Goal: Task Accomplishment & Management: Complete application form

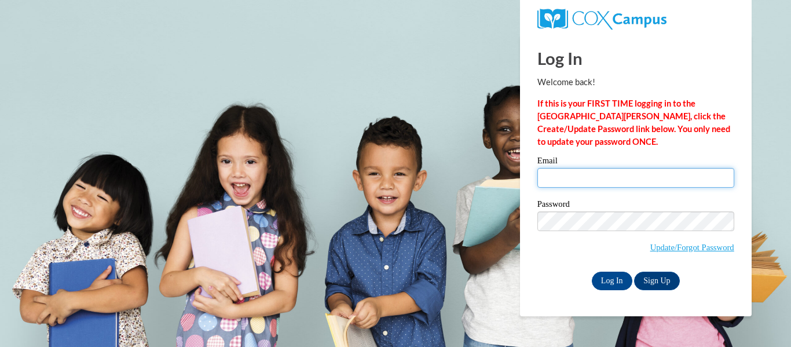
click at [580, 182] on input "Email" at bounding box center [635, 178] width 197 height 20
type input "jkey@greenfield.k12.wi.us"
click at [575, 233] on span "Update/Forgot Password" at bounding box center [635, 235] width 197 height 48
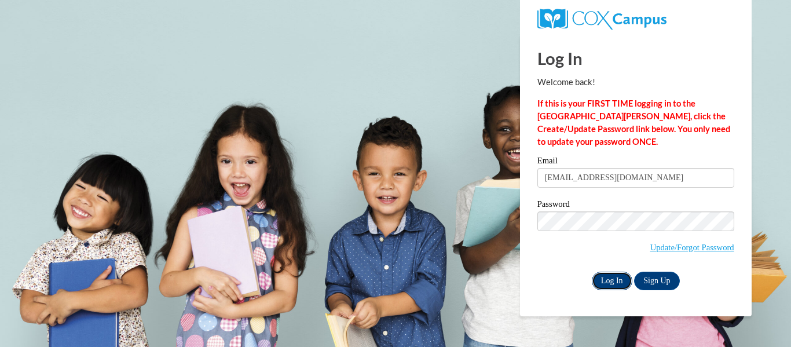
click at [612, 277] on input "Log In" at bounding box center [612, 281] width 41 height 19
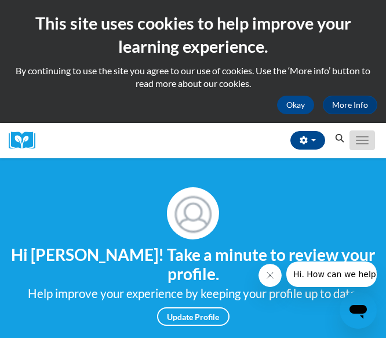
click at [354, 137] on button "Toggle navigation" at bounding box center [361, 140] width 25 height 20
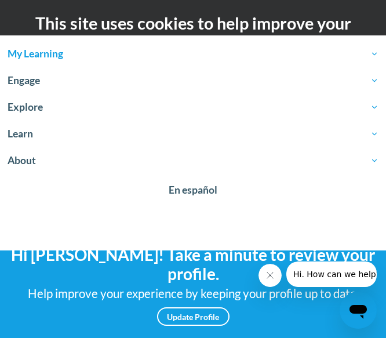
click at [20, 55] on span "My Learning" at bounding box center [193, 54] width 371 height 14
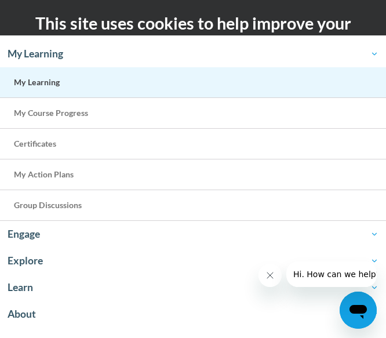
click at [53, 83] on span "My Learning" at bounding box center [37, 82] width 46 height 10
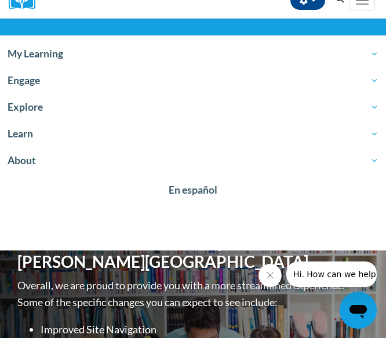
scroll to position [232, 0]
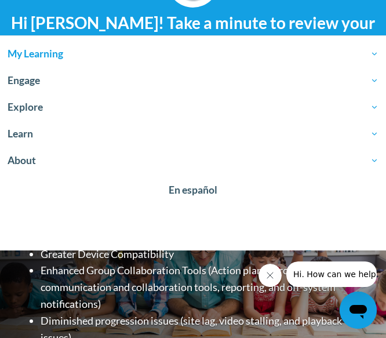
click at [49, 57] on span "My Learning" at bounding box center [193, 54] width 371 height 14
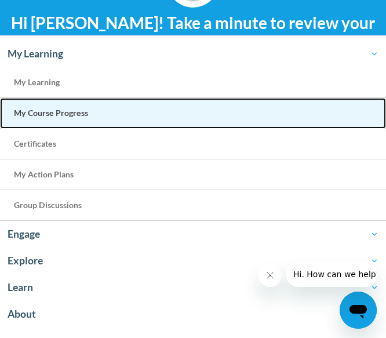
click at [89, 118] on link "My Course Progress" at bounding box center [193, 113] width 386 height 31
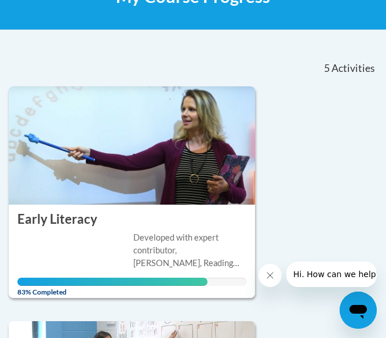
scroll to position [189, 0]
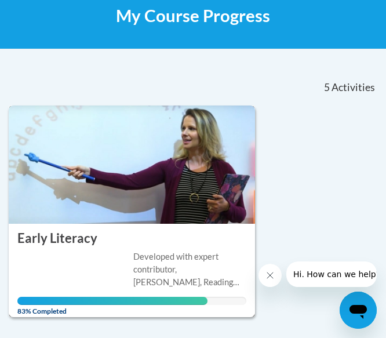
click at [143, 197] on img at bounding box center [132, 164] width 246 height 118
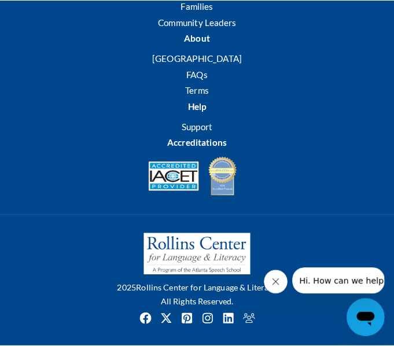
scroll to position [1926, 0]
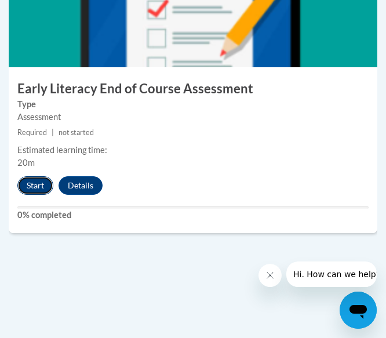
click at [27, 177] on button "Start" at bounding box center [35, 185] width 36 height 19
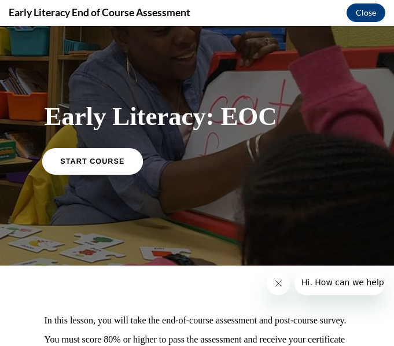
scroll to position [15, 0]
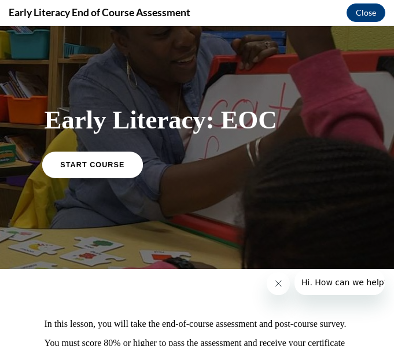
click at [98, 162] on span "START COURSE" at bounding box center [92, 164] width 64 height 9
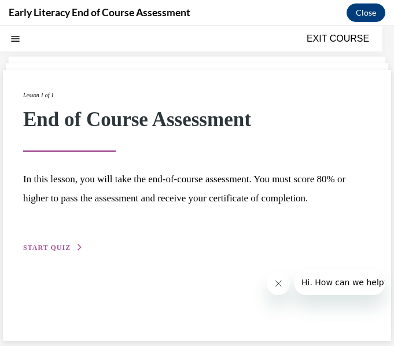
scroll to position [36, 0]
click at [73, 249] on button "START QUIZ" at bounding box center [53, 247] width 60 height 10
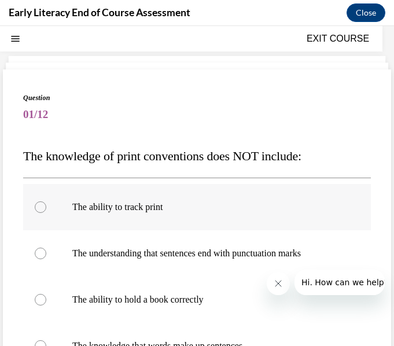
scroll to position [94, 0]
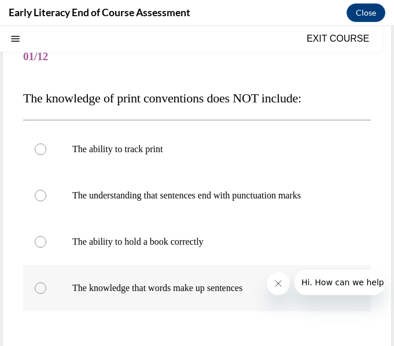
click at [170, 271] on div at bounding box center [197, 288] width 348 height 46
click at [175, 278] on div at bounding box center [197, 288] width 348 height 46
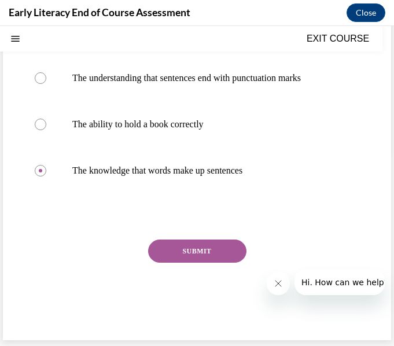
click at [225, 252] on button "SUBMIT" at bounding box center [197, 251] width 98 height 23
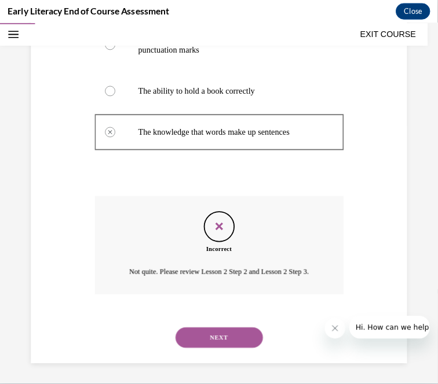
scroll to position [305, 0]
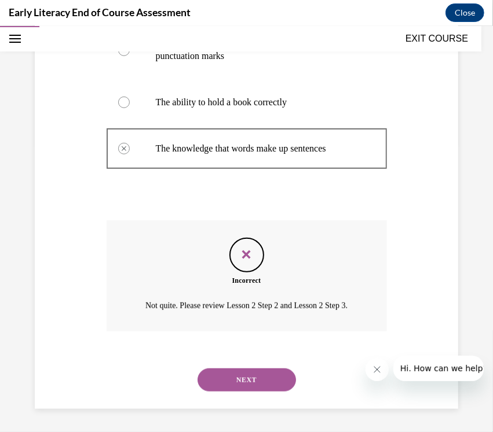
drag, startPoint x: 386, startPoint y: 26, endPoint x: 91, endPoint y: 221, distance: 352.6
click at [91, 221] on div "Question 01/12 The knowledge of print conventions does NOT include: The ability…" at bounding box center [246, 123] width 429 height 572
click at [236, 337] on button "NEXT" at bounding box center [246, 379] width 98 height 23
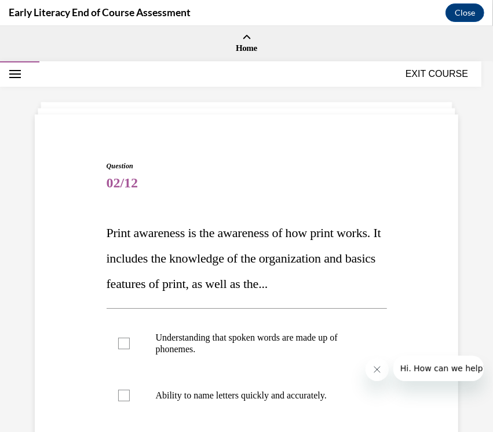
scroll to position [145, 0]
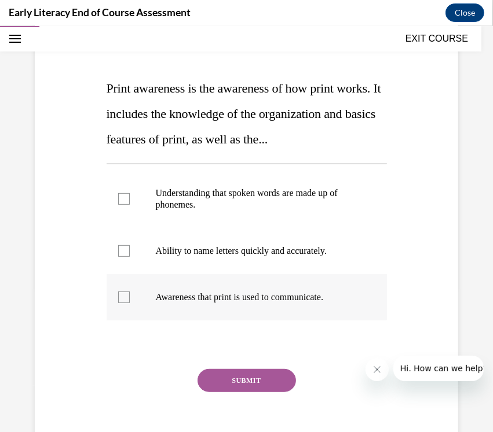
click at [266, 314] on div at bounding box center [247, 297] width 280 height 46
click at [248, 337] on button "SUBMIT" at bounding box center [246, 380] width 98 height 23
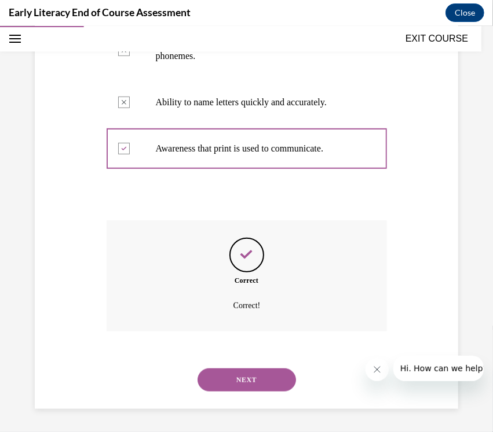
scroll to position [318, 0]
click at [250, 337] on div "NEXT" at bounding box center [247, 380] width 280 height 46
click at [252, 337] on button "NEXT" at bounding box center [246, 379] width 98 height 23
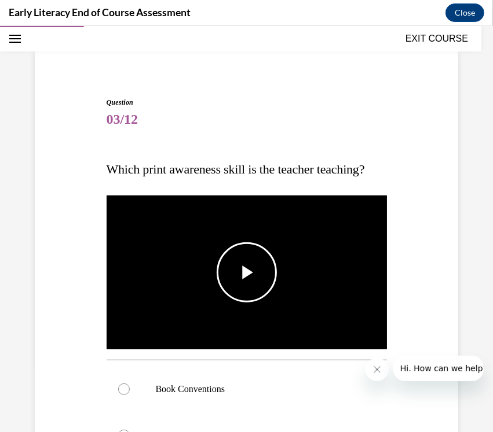
scroll to position [145, 0]
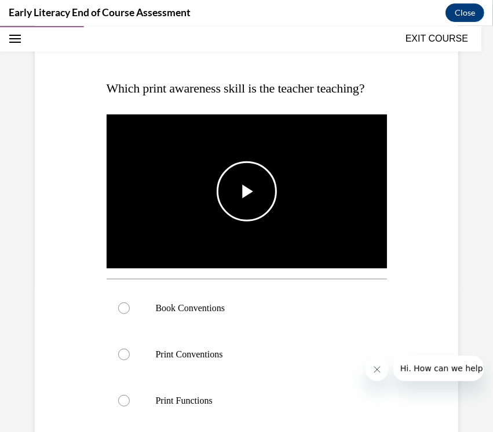
click at [247, 191] on span "Video player" at bounding box center [247, 191] width 0 height 0
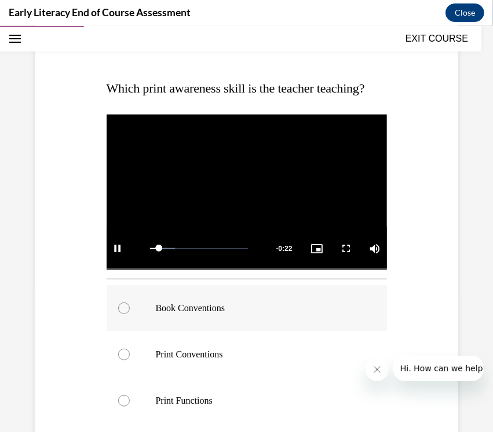
scroll to position [217, 0]
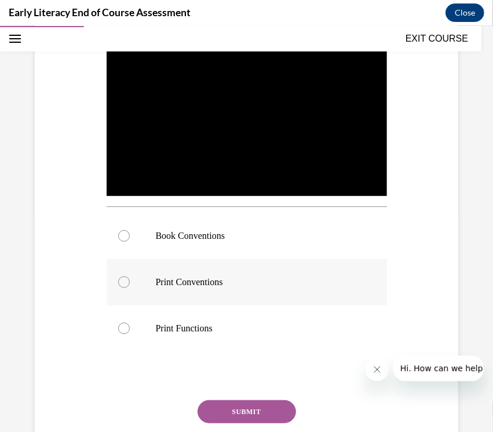
click at [220, 305] on div at bounding box center [247, 282] width 280 height 46
click at [268, 337] on button "SUBMIT" at bounding box center [246, 411] width 98 height 23
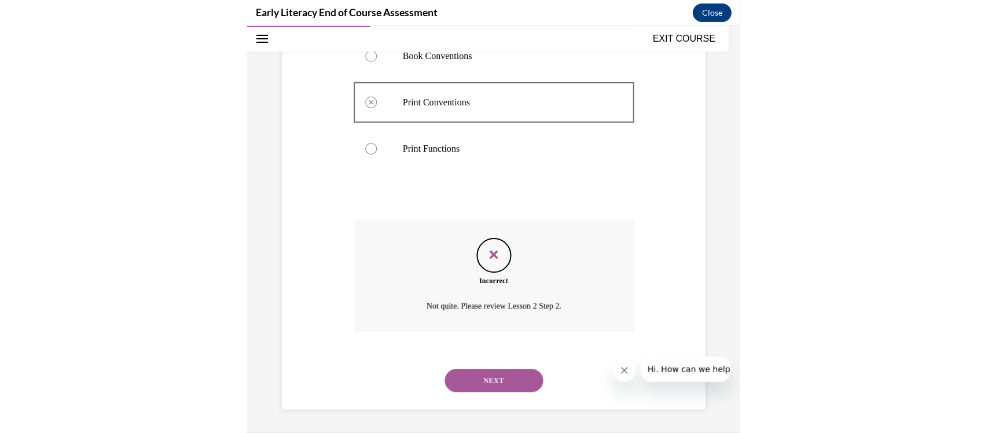
scroll to position [870, 0]
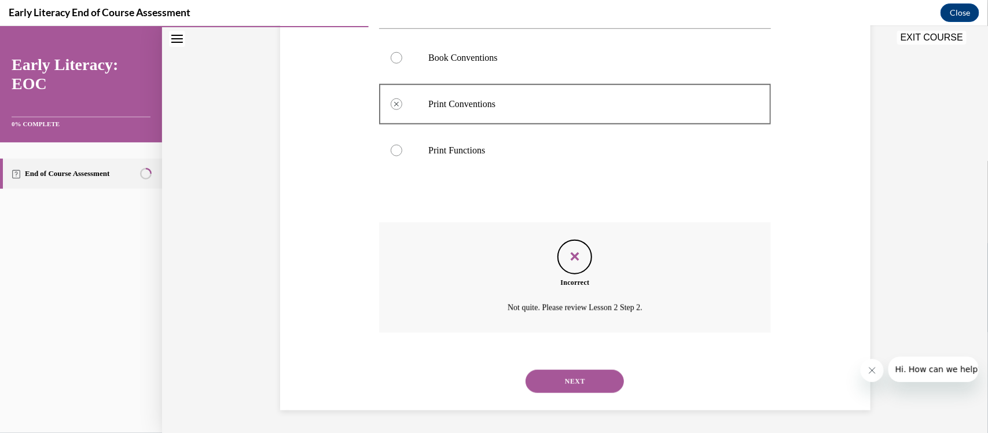
click at [385, 337] on button "NEXT" at bounding box center [575, 380] width 98 height 23
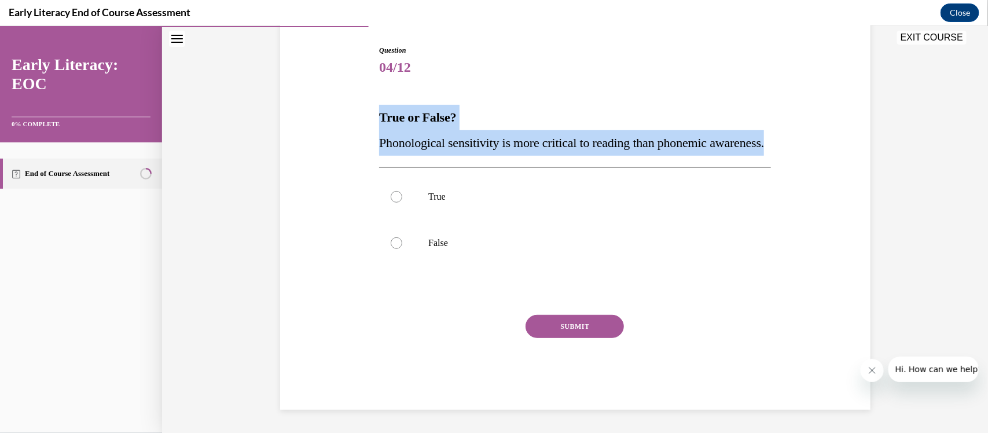
drag, startPoint x: 441, startPoint y: 154, endPoint x: 363, endPoint y: 93, distance: 98.6
click at [363, 93] on div "Question 04/12 True or False? Phonological sensitivity is more critical to read…" at bounding box center [575, 209] width 596 height 399
copy div "True or False? Phonological sensitivity is more critical to reading than phonem…"
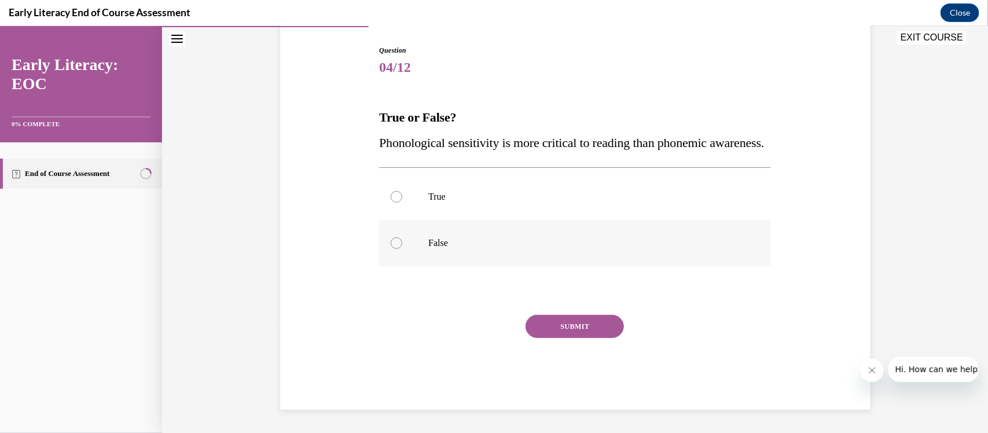
click at [385, 248] on p "False" at bounding box center [585, 243] width 314 height 12
click at [385, 337] on button "SUBMIT" at bounding box center [575, 325] width 98 height 23
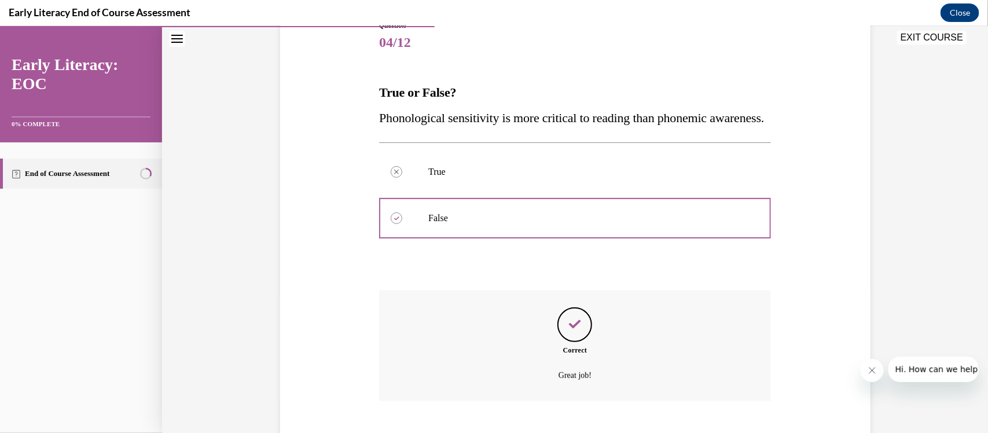
scroll to position [234, 0]
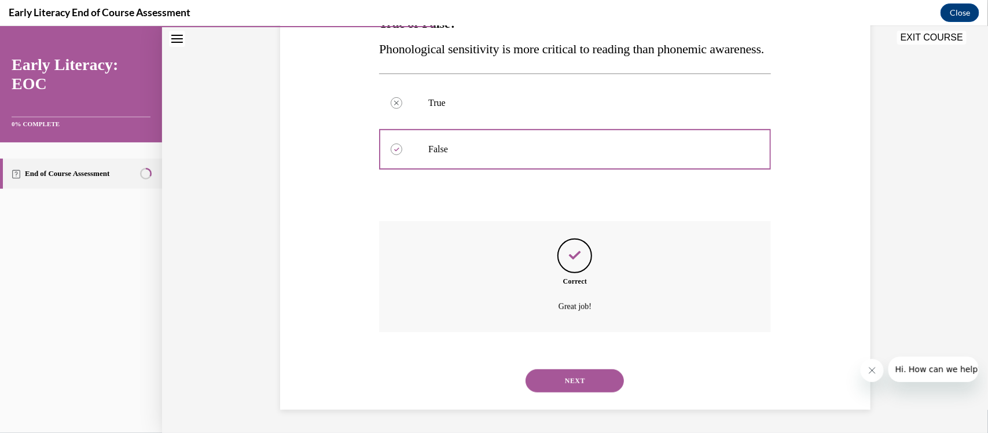
click at [385, 337] on button "NEXT" at bounding box center [575, 380] width 98 height 23
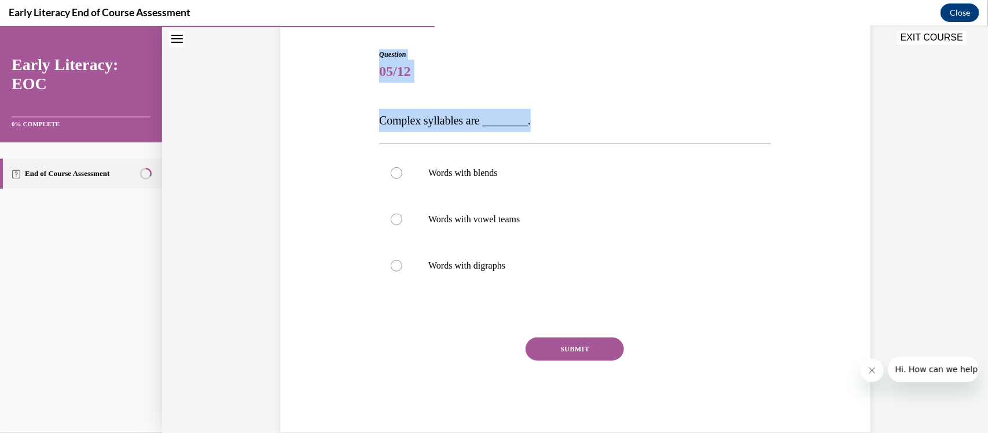
scroll to position [134, 0]
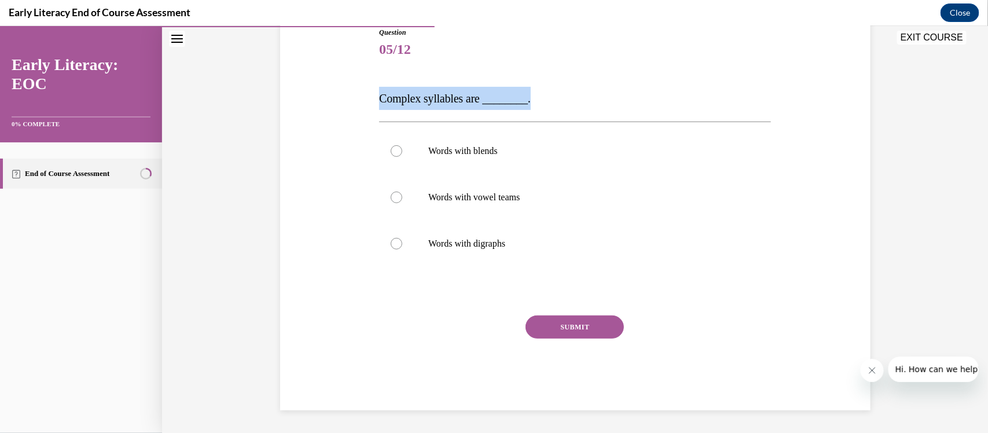
drag, startPoint x: 540, startPoint y: 107, endPoint x: 333, endPoint y: 122, distance: 207.9
click at [316, 105] on div "Question 05/12 Complex syllables are ________. Words with blends Words with vow…" at bounding box center [575, 201] width 596 height 418
copy span "Complex syllables are ________."
drag, startPoint x: 479, startPoint y: 160, endPoint x: 488, endPoint y: 169, distance: 12.7
click at [385, 160] on div at bounding box center [575, 150] width 392 height 46
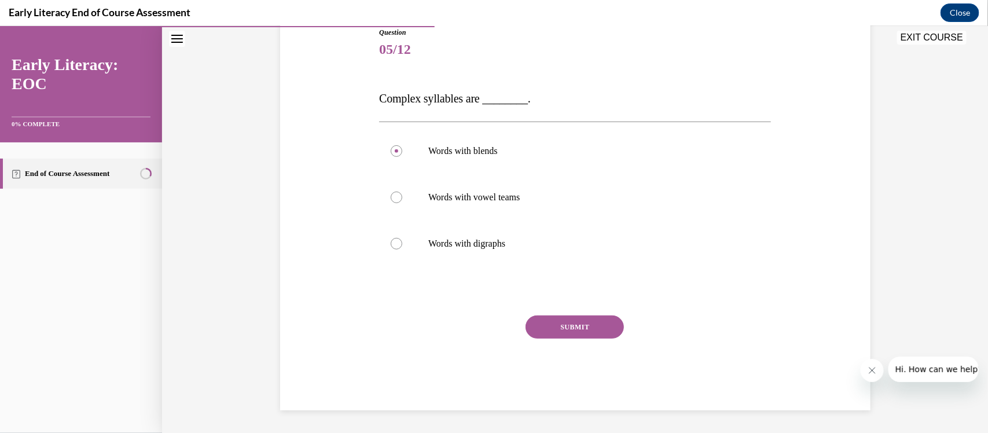
click at [385, 324] on button "SUBMIT" at bounding box center [575, 326] width 98 height 23
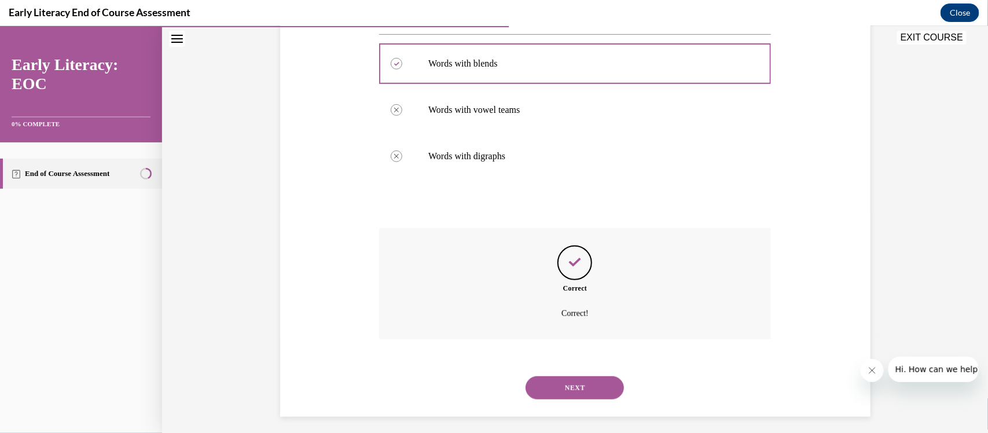
scroll to position [228, 0]
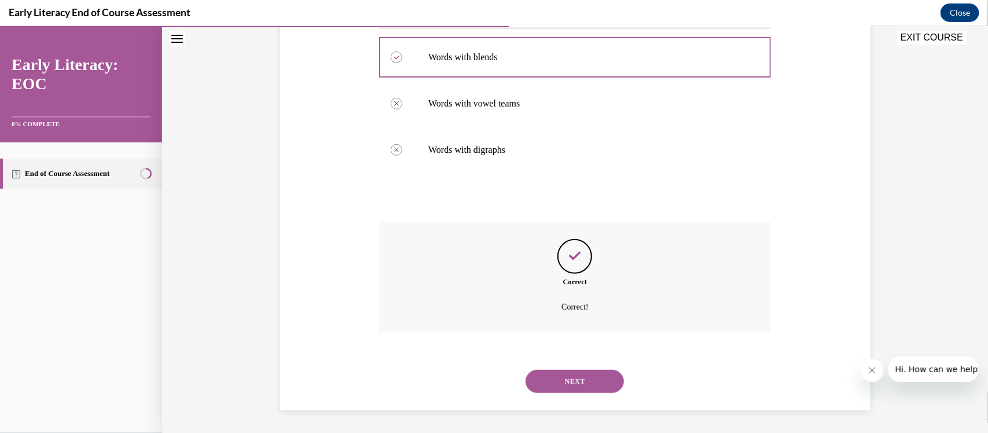
click at [385, 337] on div "NEXT" at bounding box center [575, 381] width 392 height 46
click at [385, 337] on button "NEXT" at bounding box center [575, 380] width 98 height 23
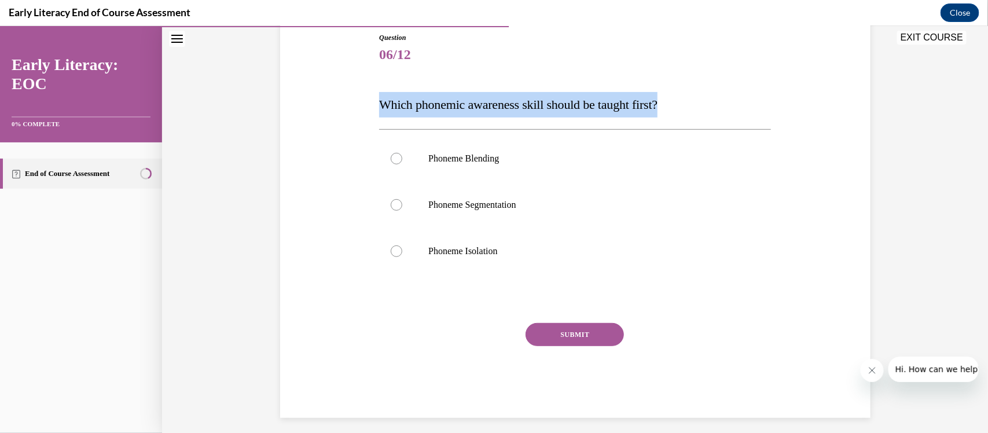
drag, startPoint x: 692, startPoint y: 108, endPoint x: 360, endPoint y: 104, distance: 332.3
click at [360, 104] on div "Question 06/12 Which phonemic awareness skill should be taught first? Phoneme B…" at bounding box center [575, 207] width 596 height 420
copy span "Which phonemic awareness skill should be taught first?"
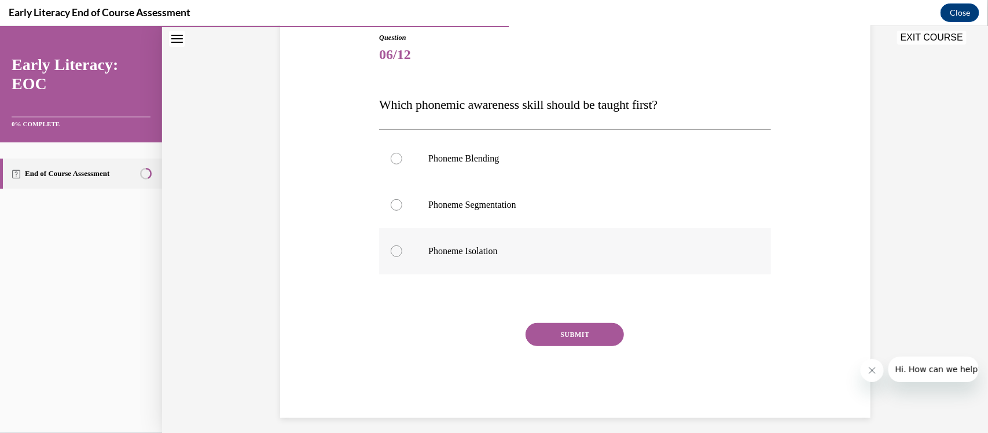
click at [385, 245] on p "Phoneme Isolation" at bounding box center [585, 251] width 314 height 12
click at [385, 334] on button "SUBMIT" at bounding box center [575, 333] width 98 height 23
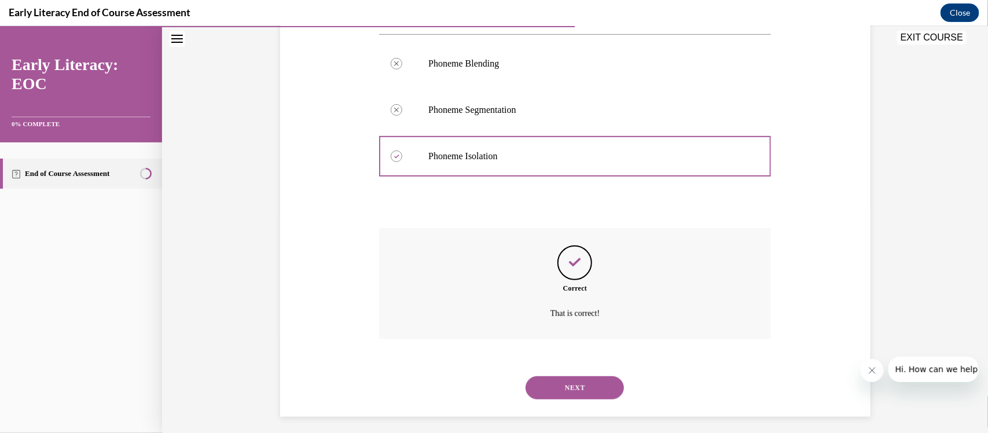
scroll to position [230, 0]
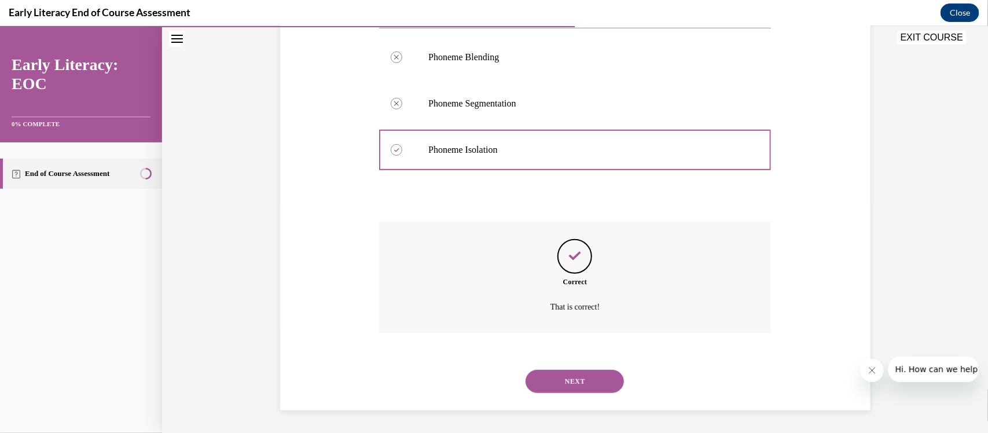
click at [385, 337] on button "NEXT" at bounding box center [575, 380] width 98 height 23
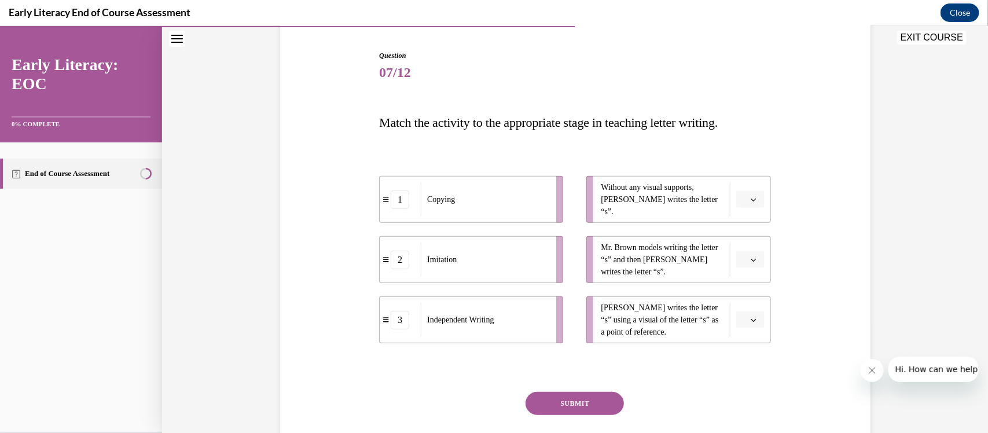
scroll to position [145, 0]
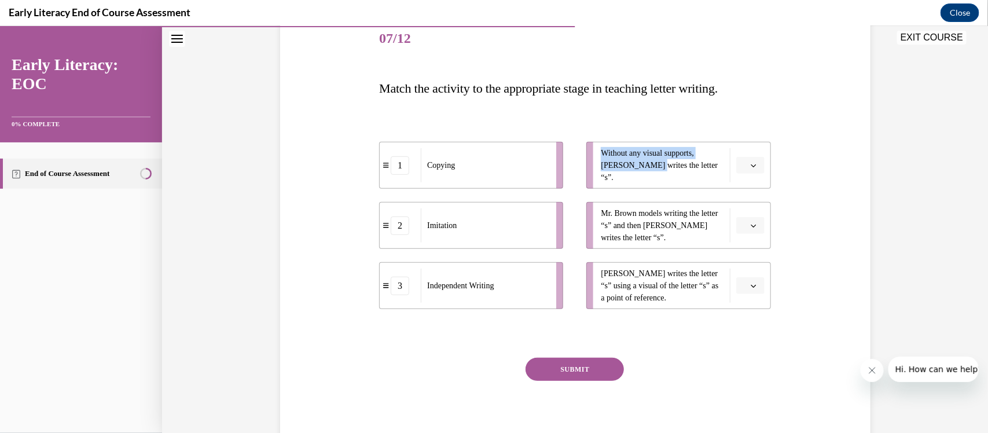
drag, startPoint x: 629, startPoint y: 167, endPoint x: 568, endPoint y: 267, distance: 117.5
click at [385, 267] on div "1 Copying 2 Imitation 3 Independent Writing Without any visual supports, Tina w…" at bounding box center [575, 213] width 392 height 190
click at [385, 296] on div "Independent Writing" at bounding box center [485, 285] width 128 height 34
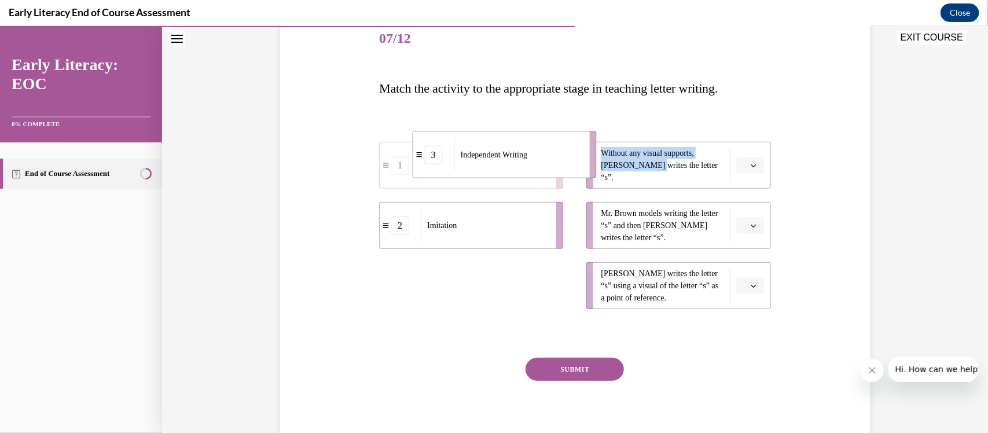
drag, startPoint x: 447, startPoint y: 287, endPoint x: 453, endPoint y: 154, distance: 132.7
click at [385, 154] on span "Independent Writing" at bounding box center [494, 154] width 67 height 12
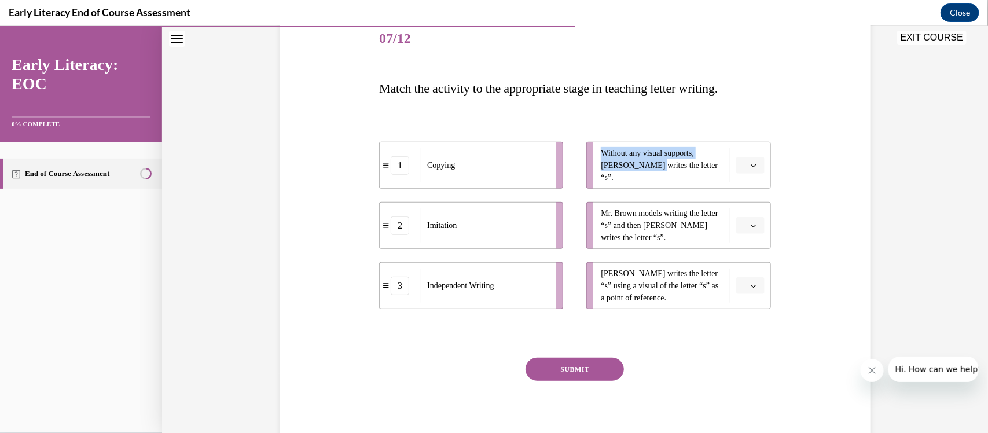
click at [385, 183] on li "Without any visual supports, Tina writes the letter “s”." at bounding box center [678, 164] width 184 height 47
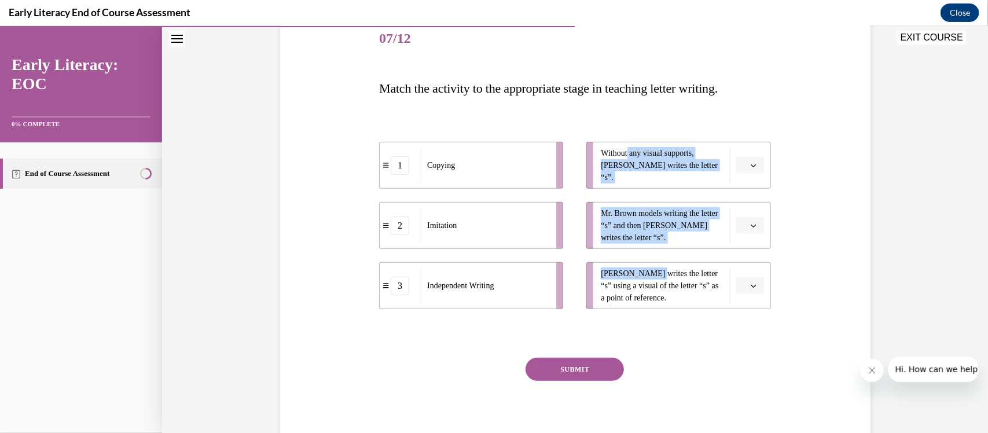
drag, startPoint x: 625, startPoint y: 164, endPoint x: 643, endPoint y: 272, distance: 109.2
click at [385, 272] on ul "Without any visual supports, Tina writes the letter “s”. Mr. Brown models writi…" at bounding box center [673, 224] width 196 height 167
click at [385, 157] on button "button" at bounding box center [750, 164] width 28 height 17
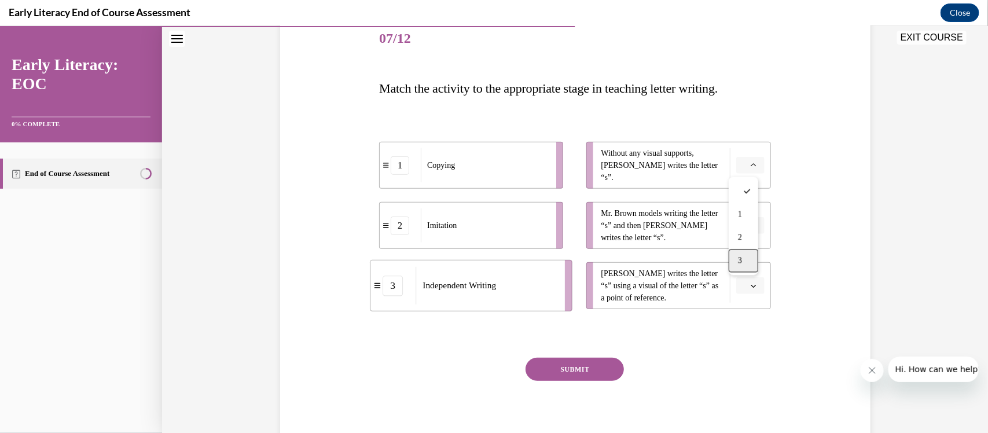
click at [385, 256] on div "3" at bounding box center [744, 259] width 30 height 23
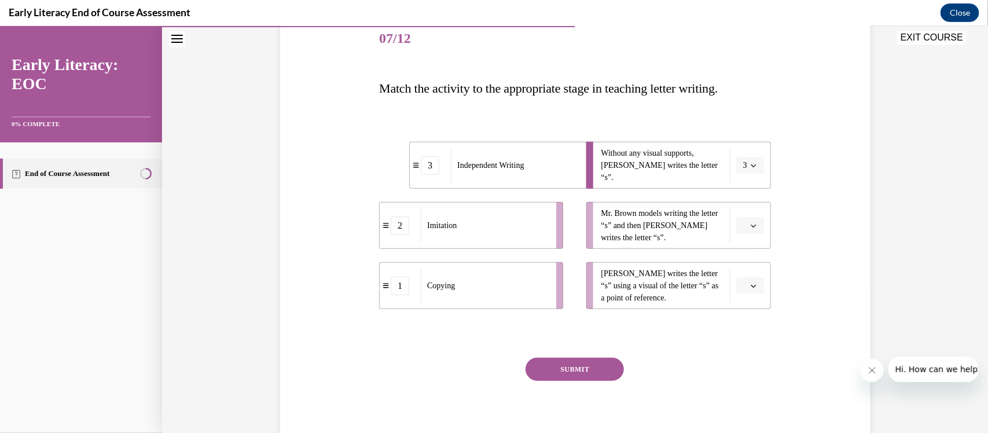
click at [385, 233] on button "button" at bounding box center [750, 225] width 28 height 17
click at [385, 298] on div "2" at bounding box center [744, 296] width 30 height 23
click at [385, 230] on button "2" at bounding box center [750, 225] width 28 height 17
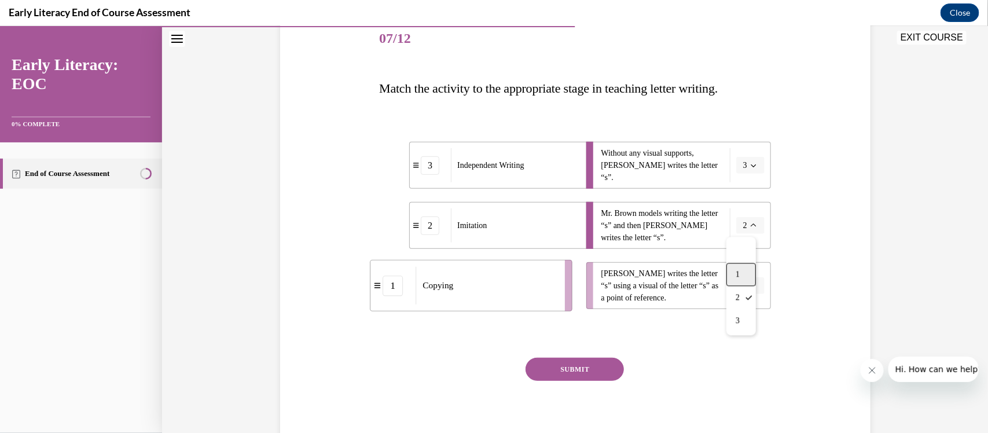
click at [385, 267] on div "1" at bounding box center [742, 273] width 30 height 23
click at [385, 281] on span "button" at bounding box center [754, 285] width 8 height 8
click at [385, 337] on div "2" at bounding box center [744, 357] width 30 height 23
click at [385, 337] on button "SUBMIT" at bounding box center [575, 368] width 98 height 23
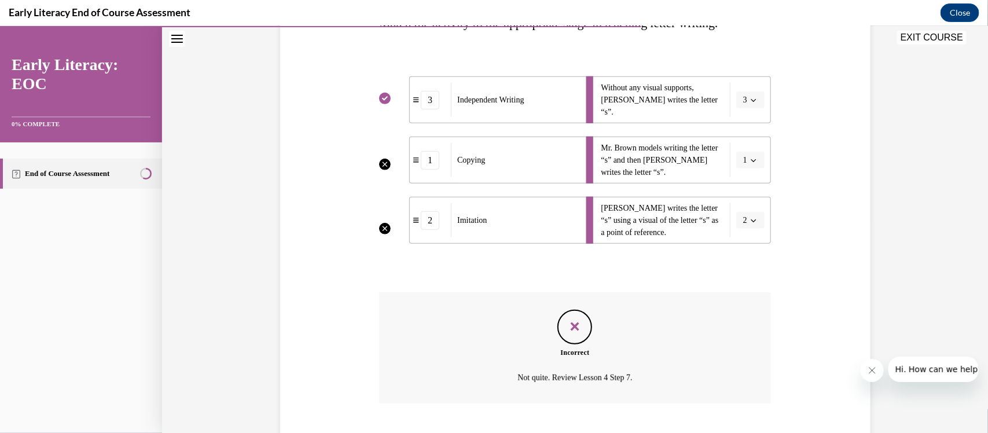
scroll to position [281, 0]
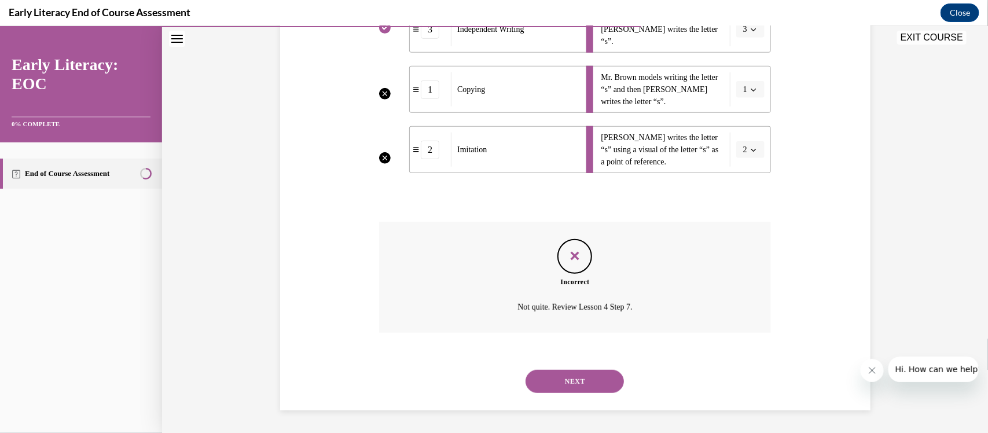
click at [385, 337] on button "NEXT" at bounding box center [575, 380] width 98 height 23
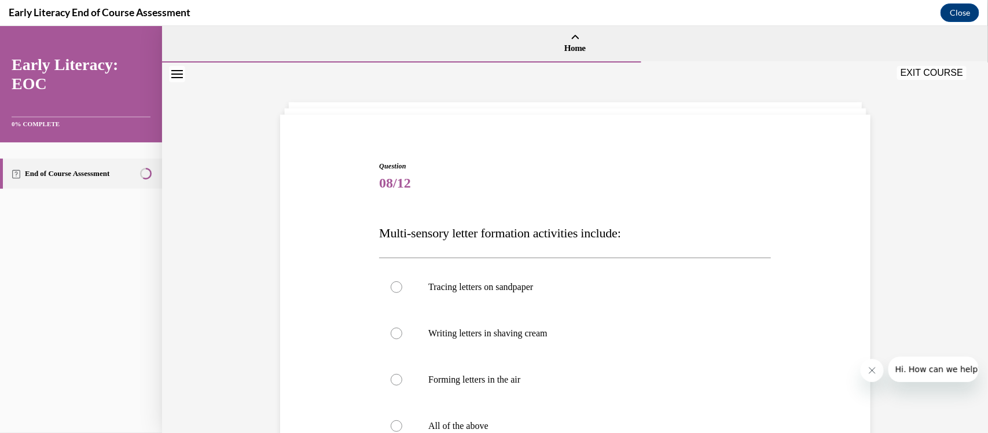
scroll to position [72, 0]
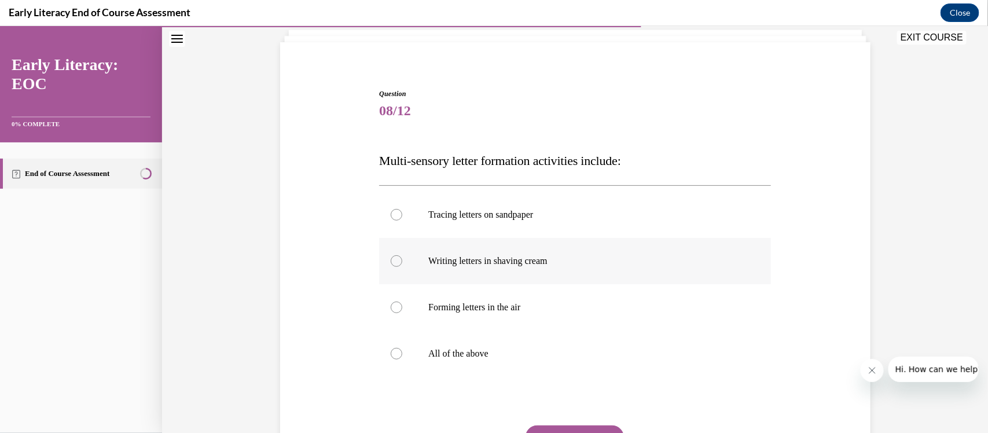
click at [385, 248] on div at bounding box center [575, 260] width 392 height 46
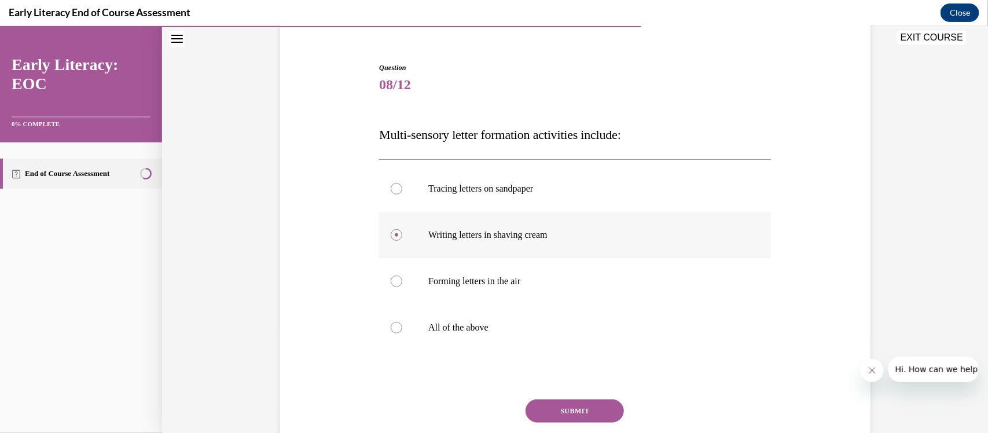
scroll to position [145, 0]
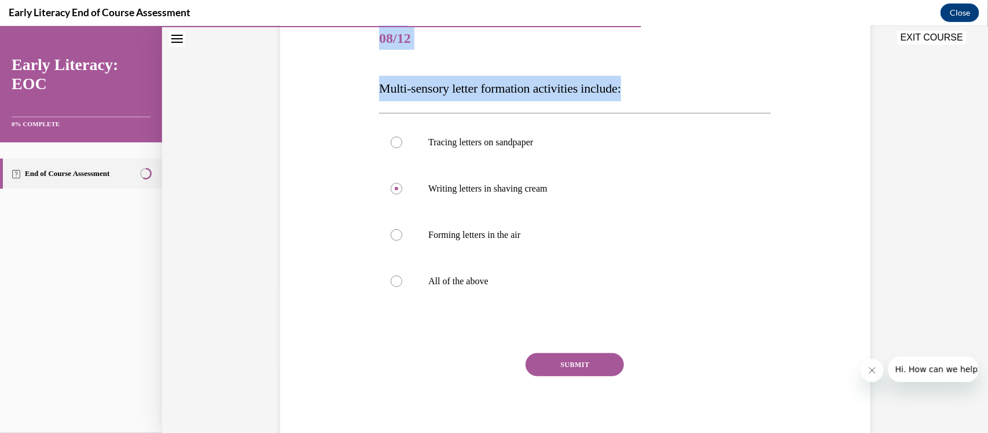
drag, startPoint x: 647, startPoint y: 89, endPoint x: 259, endPoint y: 92, distance: 387.9
click at [259, 92] on div "Question 08/12 Multi-sensory letter formation activities include: Tracing lette…" at bounding box center [575, 193] width 826 height 553
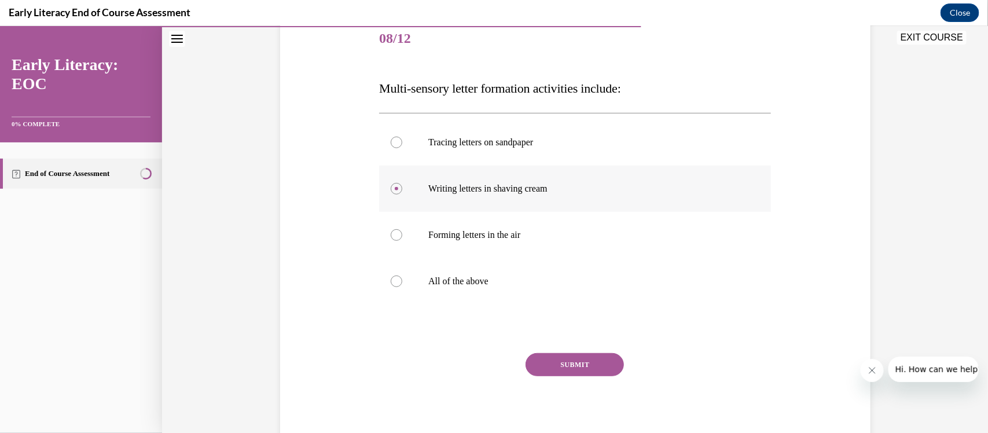
click at [385, 203] on div at bounding box center [575, 188] width 392 height 46
click at [385, 298] on div at bounding box center [575, 281] width 392 height 46
click at [385, 270] on div at bounding box center [575, 281] width 392 height 46
click at [385, 337] on div "SUBMIT" at bounding box center [575, 382] width 392 height 58
click at [385, 337] on button "SUBMIT" at bounding box center [575, 364] width 98 height 23
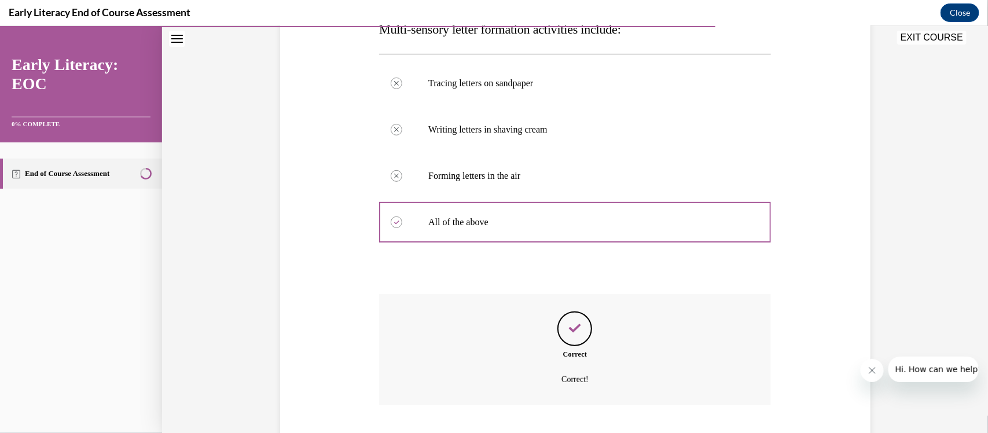
scroll to position [276, 0]
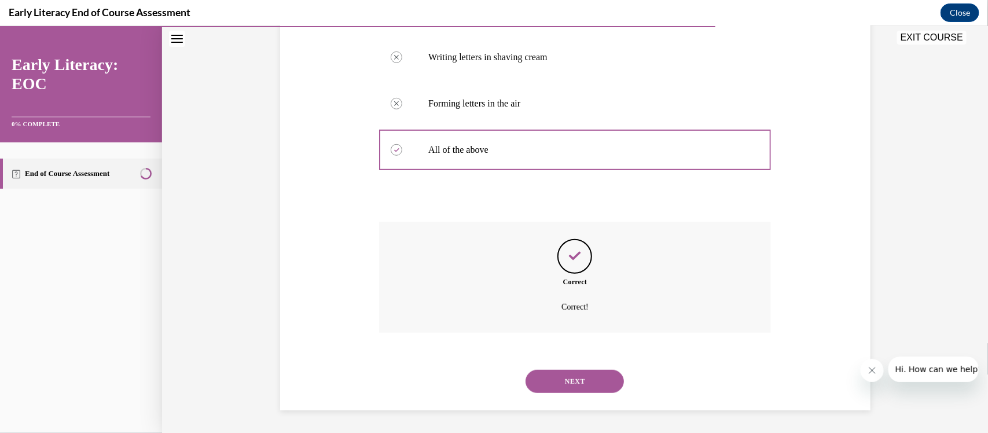
click at [385, 337] on button "NEXT" at bounding box center [575, 380] width 98 height 23
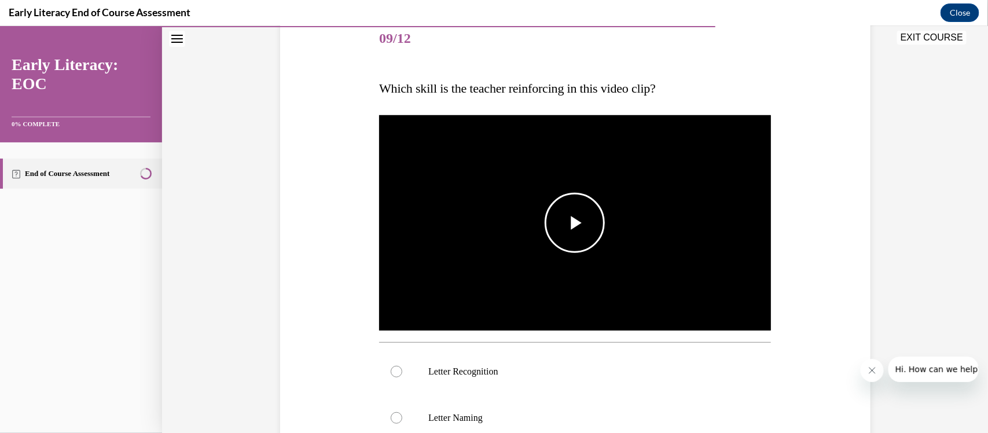
click at [385, 240] on div "Video Player is loading. Play Video Play Loaded : 0% Remaining Time - -:- 1x Pl…" at bounding box center [575, 222] width 392 height 221
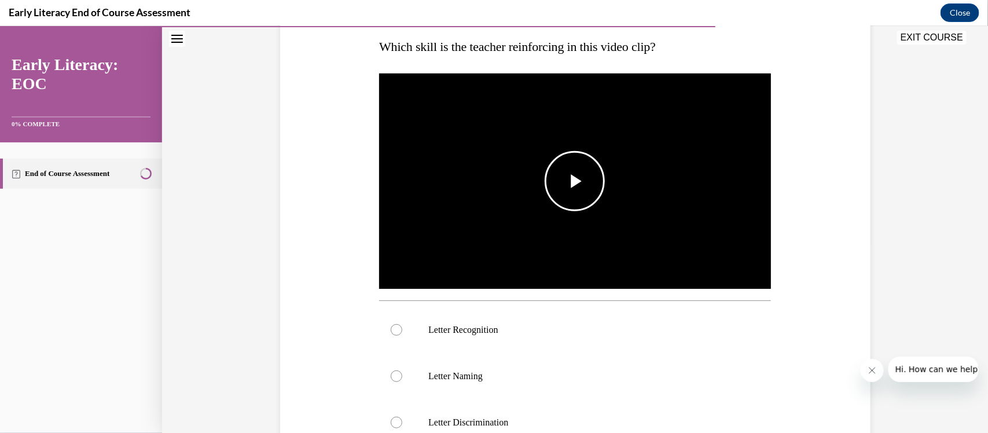
scroll to position [187, 0]
click at [385, 180] on span "Video player" at bounding box center [575, 180] width 0 height 0
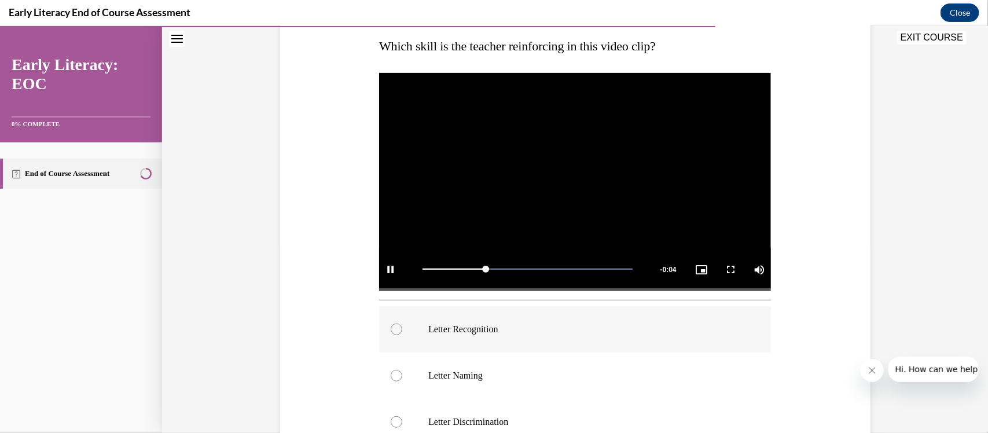
scroll to position [259, 0]
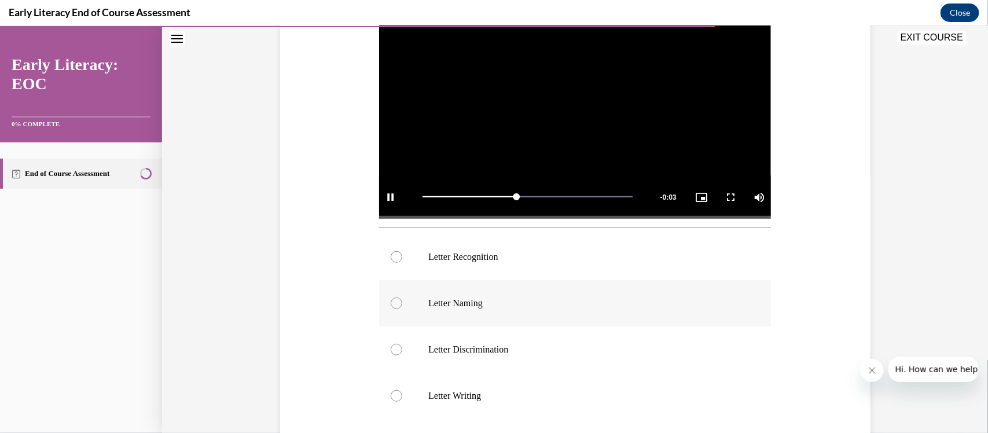
click at [385, 308] on div at bounding box center [575, 303] width 392 height 46
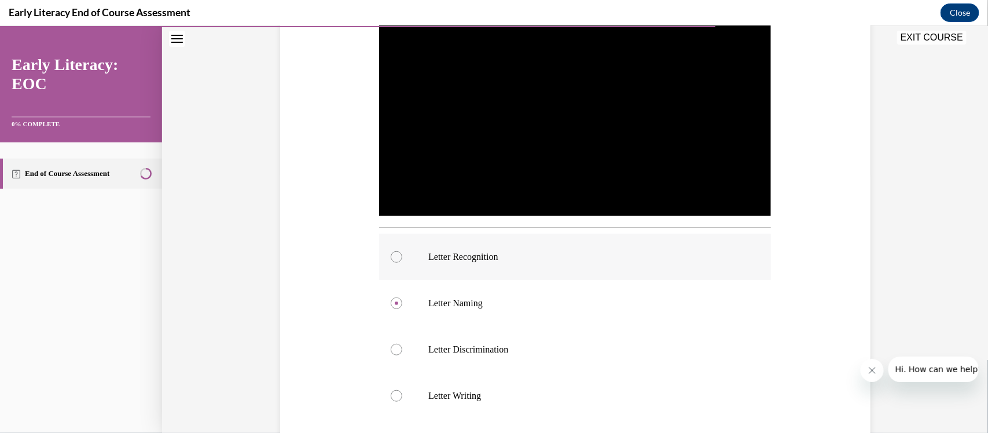
click at [385, 255] on p "Letter Recognition" at bounding box center [585, 257] width 314 height 12
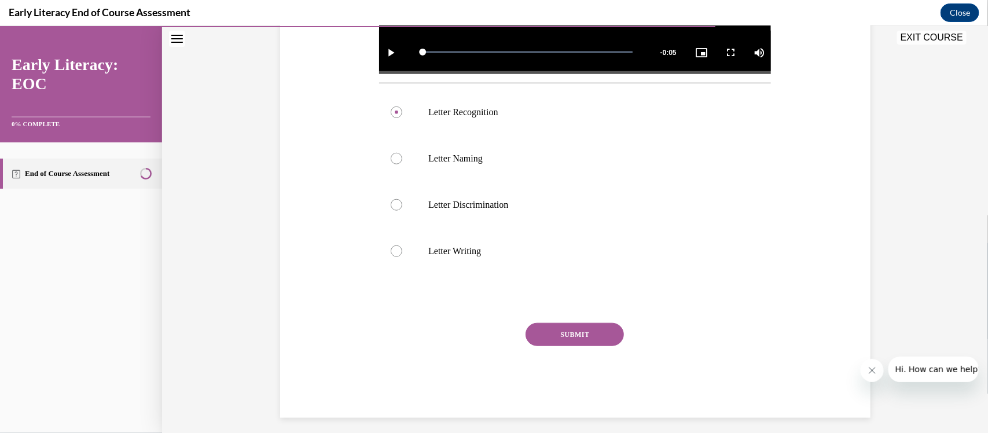
click at [385, 337] on button "SUBMIT" at bounding box center [575, 333] width 98 height 23
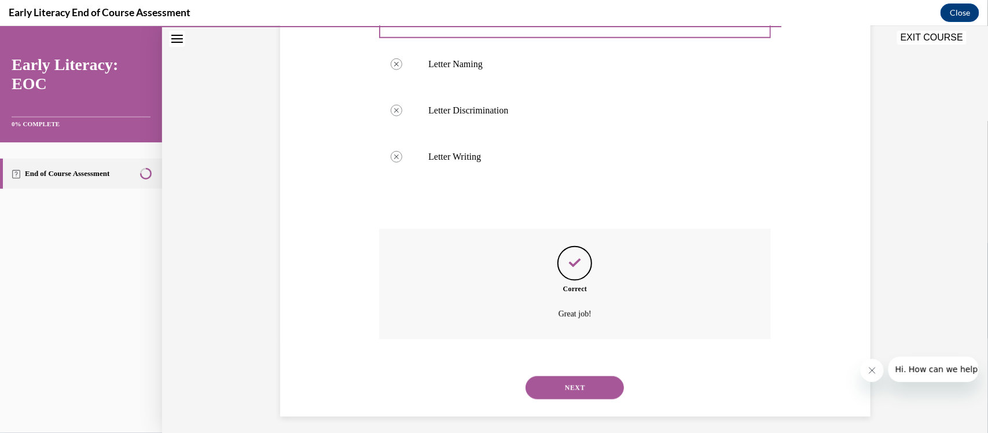
scroll to position [505, 0]
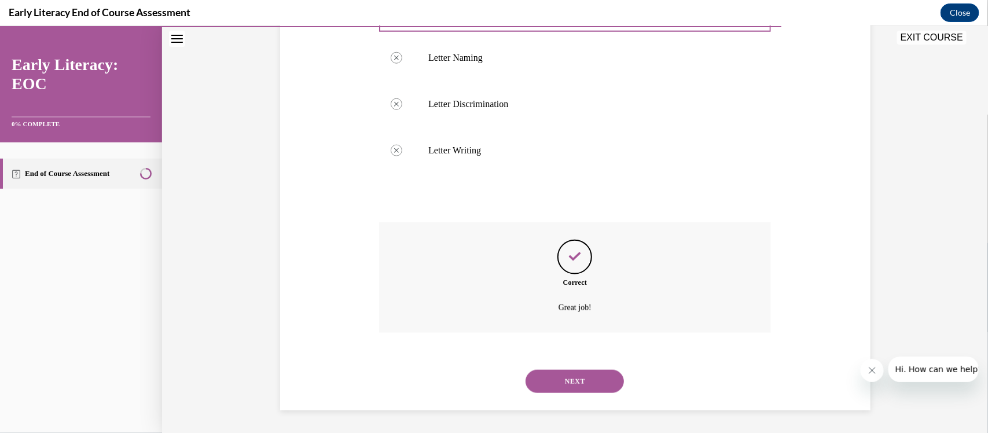
click at [385, 337] on button "NEXT" at bounding box center [575, 380] width 98 height 23
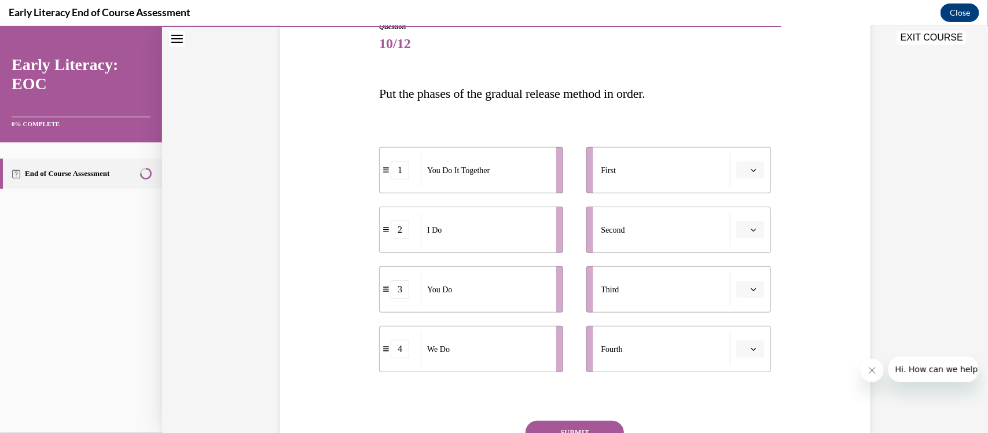
scroll to position [145, 0]
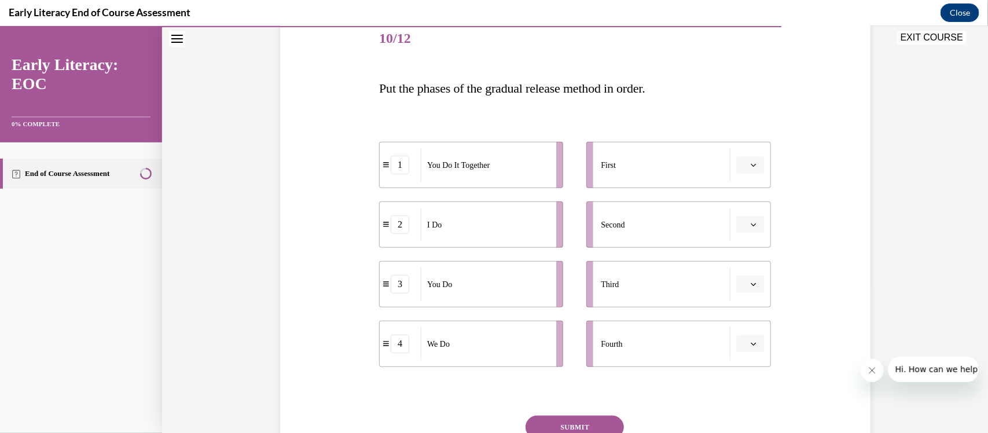
click at [385, 163] on button "button" at bounding box center [750, 164] width 28 height 17
click at [385, 232] on div "2" at bounding box center [744, 236] width 30 height 23
click at [385, 220] on span "button" at bounding box center [754, 224] width 8 height 8
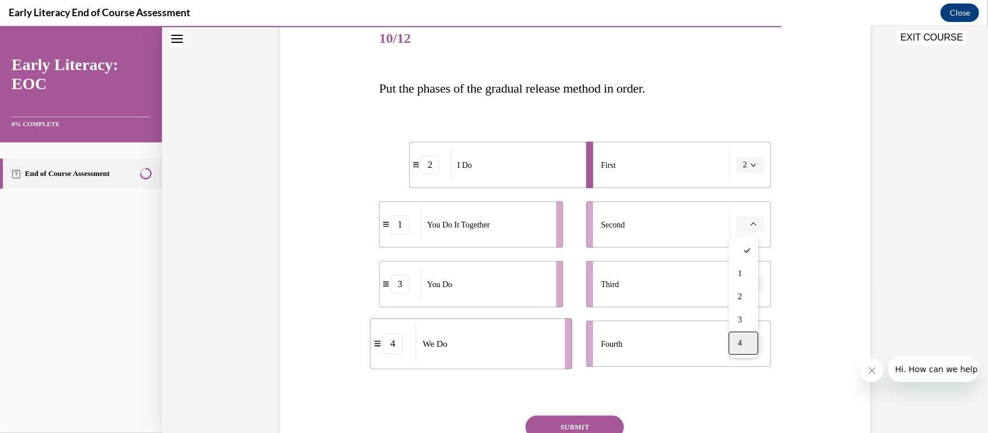
click at [385, 337] on div "4" at bounding box center [744, 342] width 30 height 23
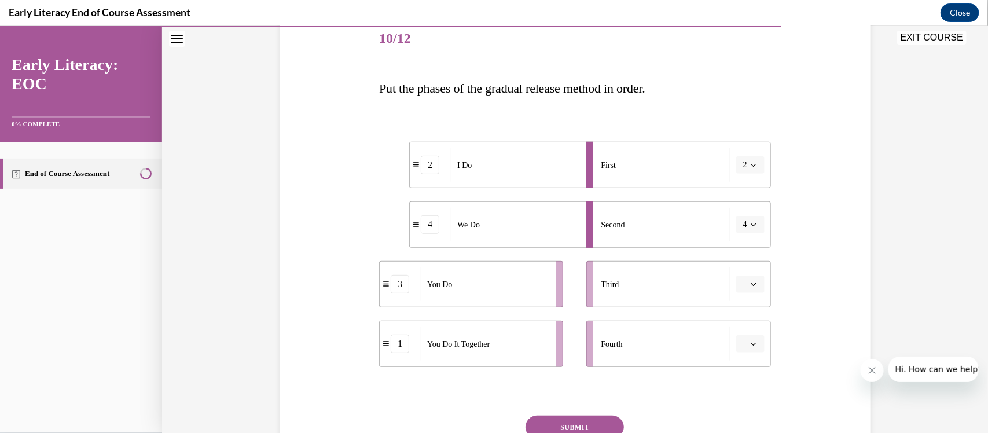
click at [385, 281] on icon "button" at bounding box center [754, 284] width 6 height 6
click at [385, 328] on div "1" at bounding box center [744, 332] width 30 height 23
click at [385, 337] on span "button" at bounding box center [754, 343] width 8 height 8
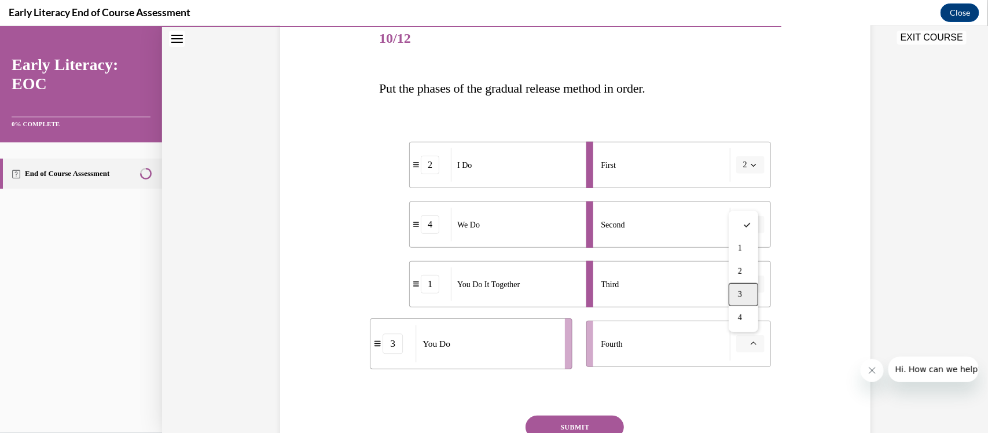
click at [385, 289] on span "3" at bounding box center [740, 293] width 4 height 9
click at [385, 337] on button "SUBMIT" at bounding box center [575, 426] width 98 height 23
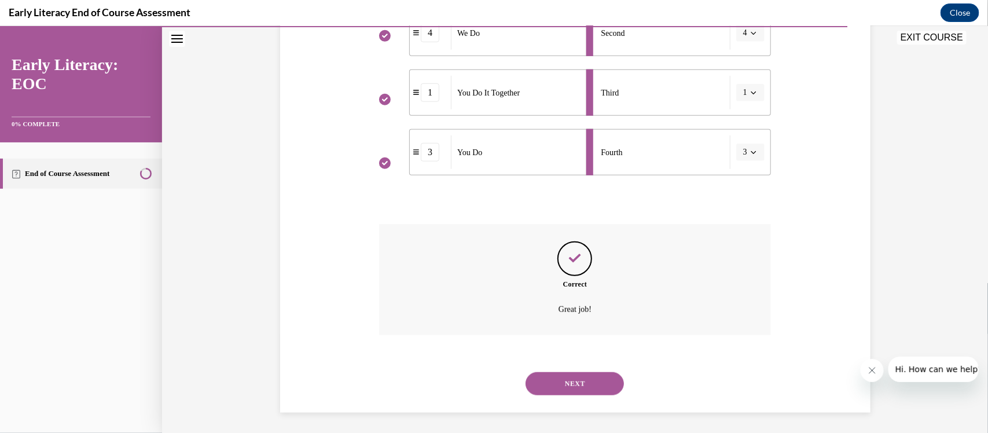
scroll to position [339, 0]
click at [385, 337] on button "NEXT" at bounding box center [575, 380] width 98 height 23
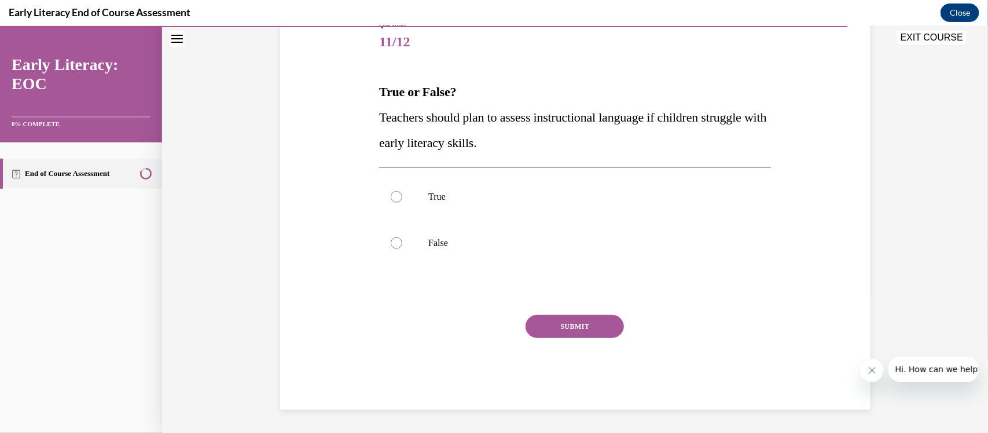
scroll to position [129, 0]
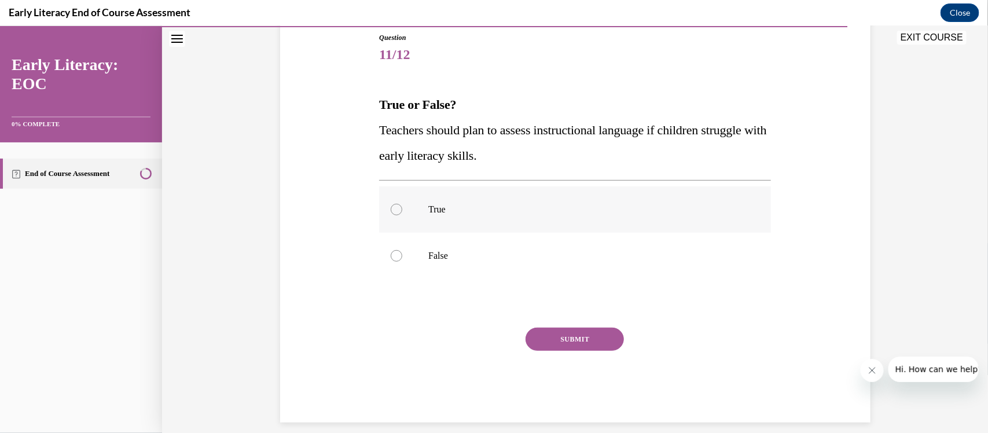
click at [385, 206] on p "True" at bounding box center [585, 209] width 314 height 12
click at [385, 335] on button "SUBMIT" at bounding box center [575, 338] width 98 height 23
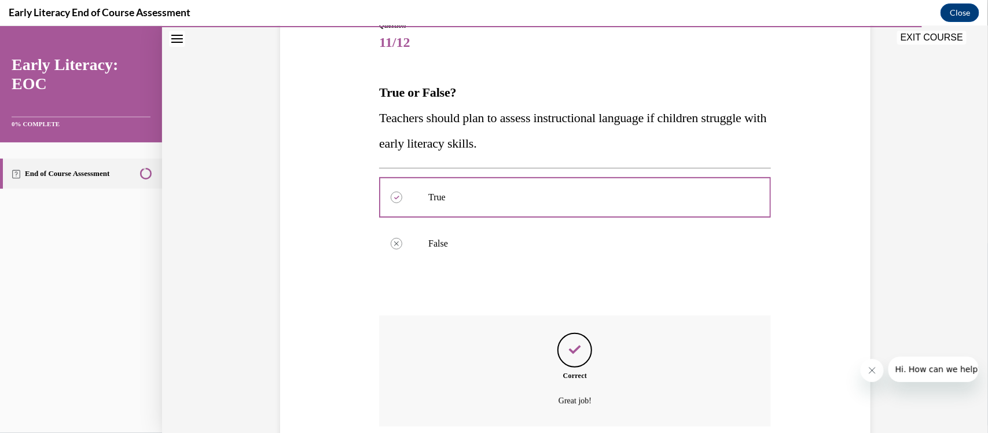
scroll to position [234, 0]
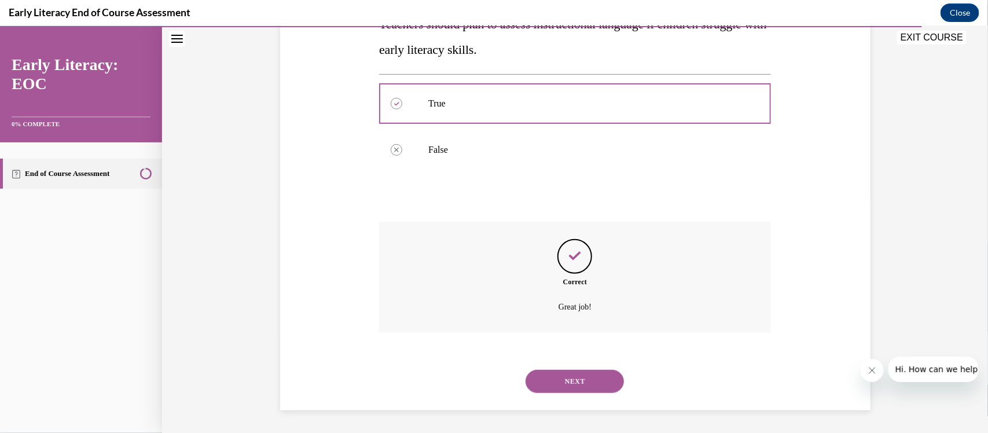
click at [385, 337] on button "NEXT" at bounding box center [575, 380] width 98 height 23
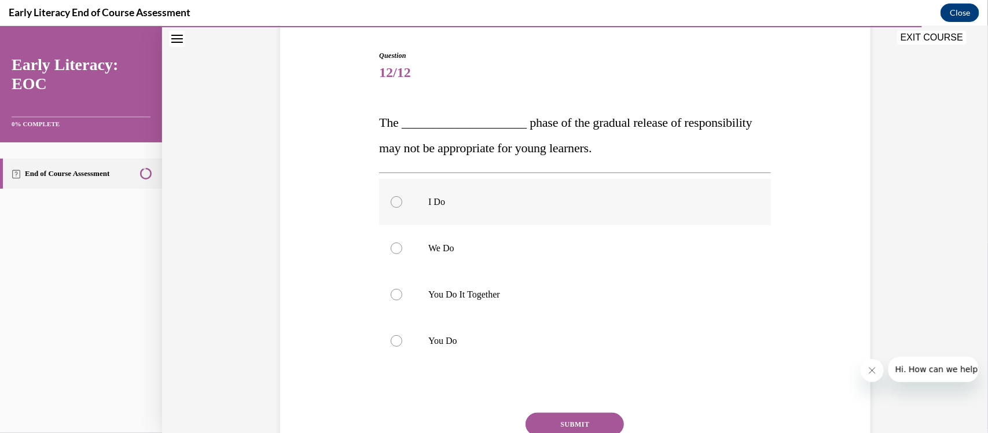
scroll to position [145, 0]
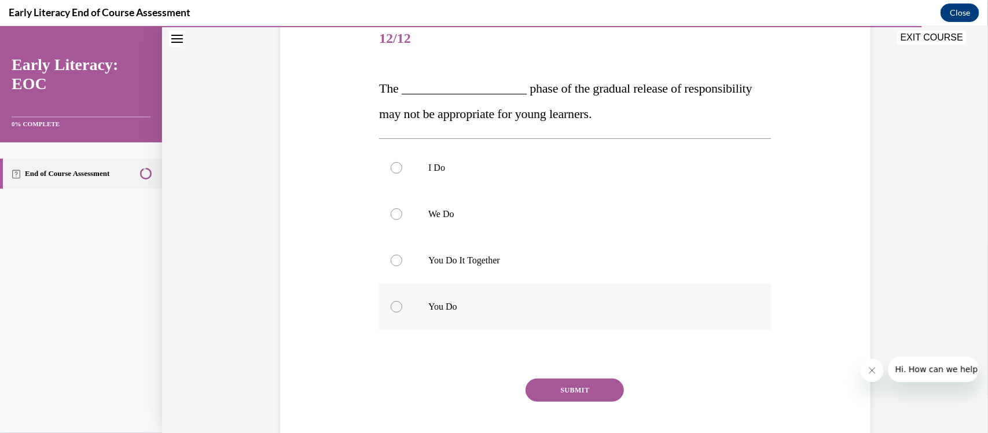
click at [385, 308] on p "You Do" at bounding box center [585, 306] width 314 height 12
click at [385, 337] on button "SUBMIT" at bounding box center [575, 389] width 98 height 23
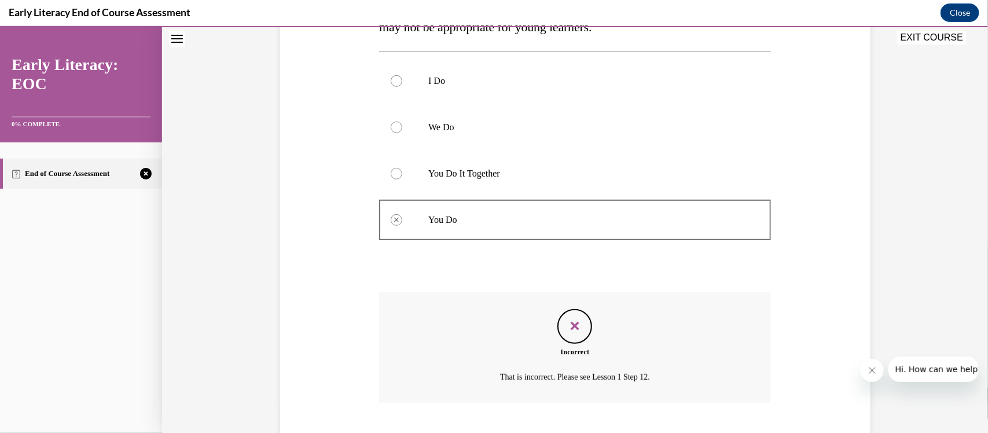
scroll to position [302, 0]
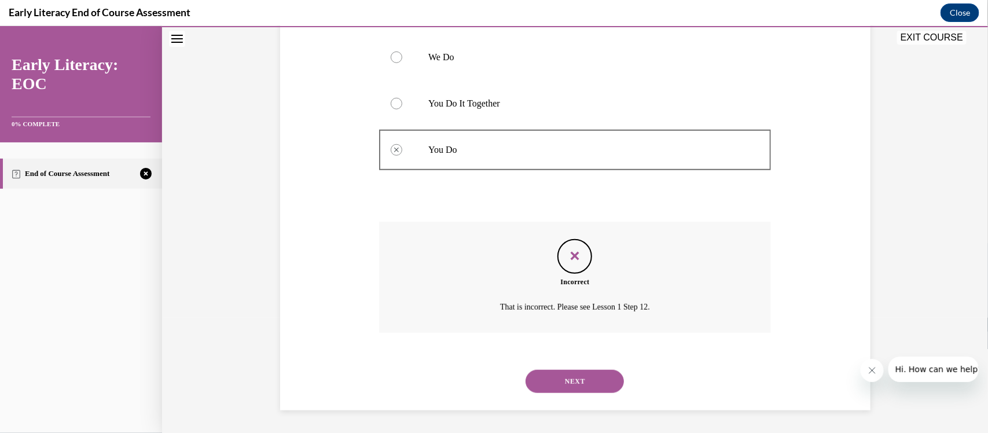
click at [385, 140] on div at bounding box center [575, 149] width 392 height 52
click at [385, 124] on div at bounding box center [575, 149] width 392 height 52
click at [385, 337] on button "NEXT" at bounding box center [575, 380] width 98 height 23
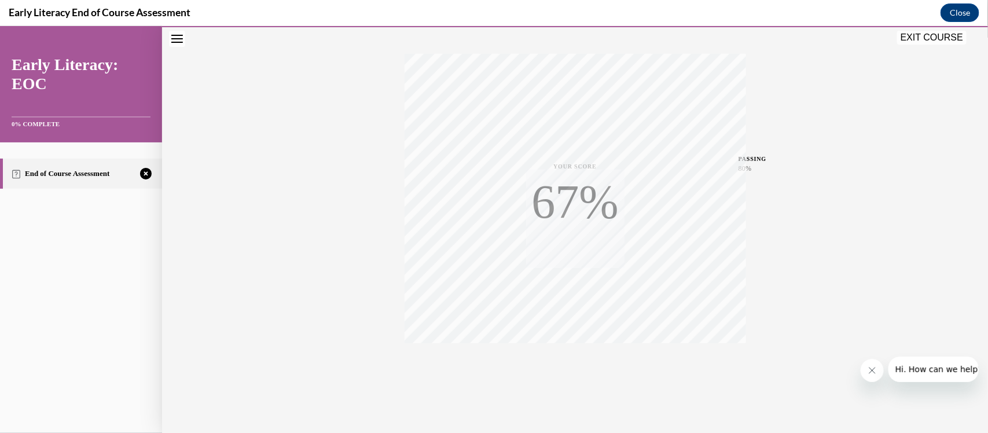
scroll to position [186, 0]
click at [385, 337] on div "TAKE AGAIN" at bounding box center [575, 355] width 41 height 27
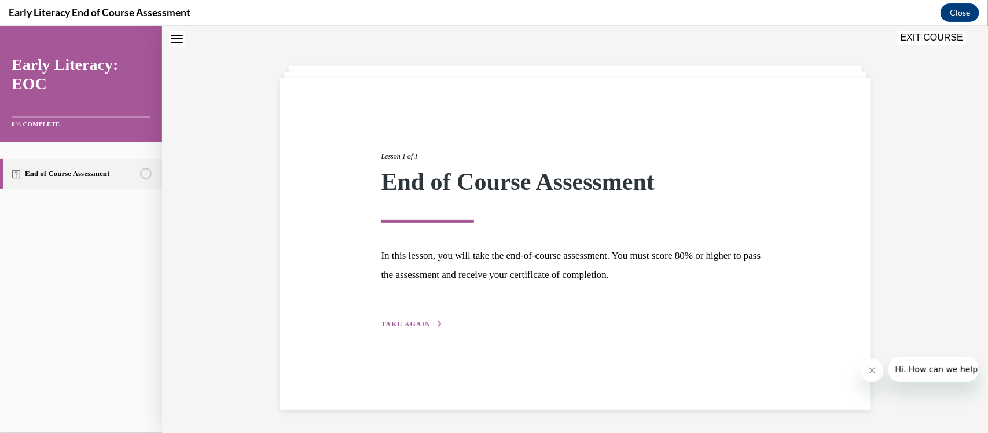
scroll to position [36, 0]
click at [385, 313] on div "Lesson 1 of 1 End of Course Assessment In this lesson, you will take the end-of…" at bounding box center [575, 227] width 405 height 206
click at [385, 321] on icon "button" at bounding box center [440, 324] width 7 height 6
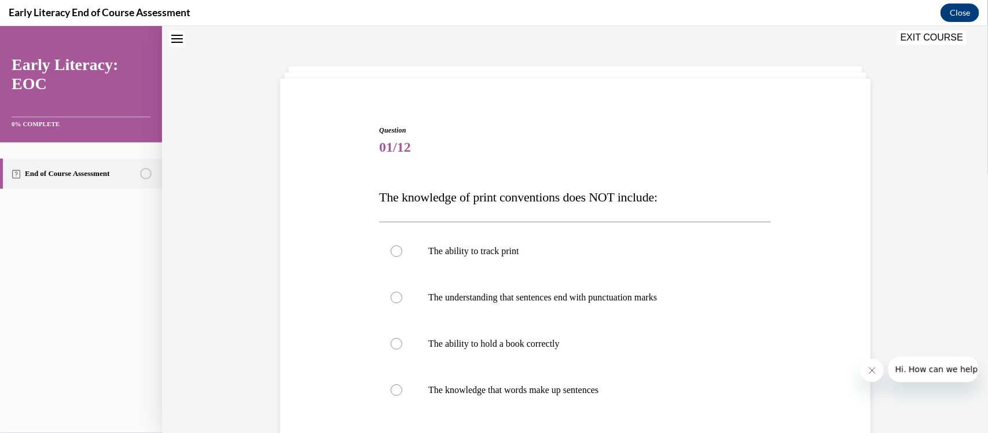
scroll to position [181, 0]
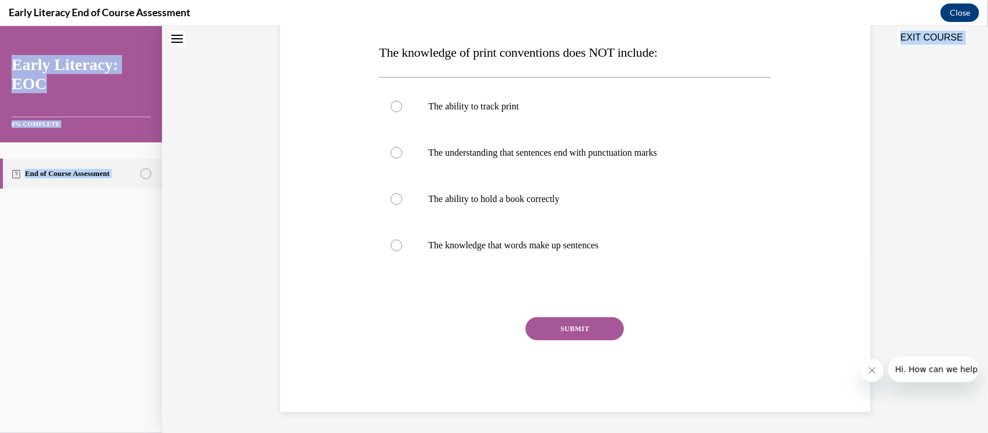
drag, startPoint x: 692, startPoint y: 46, endPoint x: 376, endPoint y: 54, distance: 315.6
click at [375, 54] on div "EXIT COURSE Early Literacy: EOC 0% COMPLETE End of Course Assessment Home Lesso…" at bounding box center [494, 228] width 988 height 407
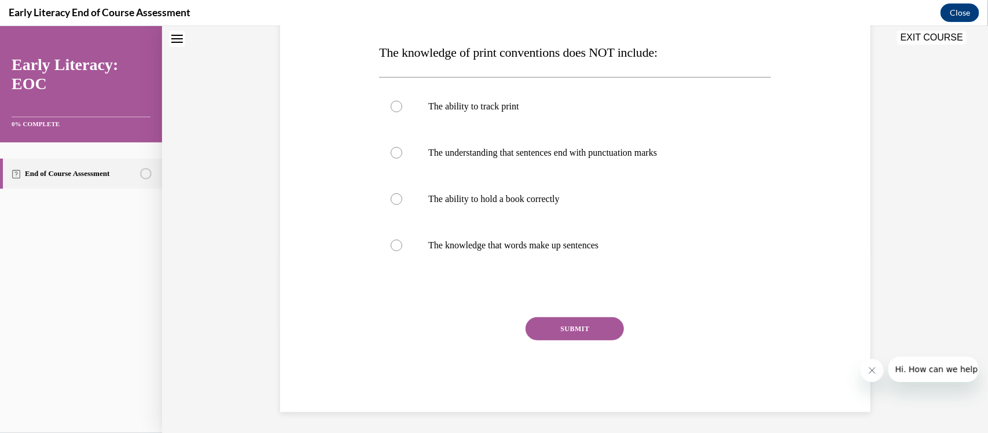
click at [379, 54] on span "The knowledge of print conventions does NOT include:" at bounding box center [518, 52] width 278 height 14
drag, startPoint x: 679, startPoint y: 49, endPoint x: 389, endPoint y: 47, distance: 289.5
click at [385, 47] on div "EXIT COURSE" at bounding box center [569, 37] width 815 height 25
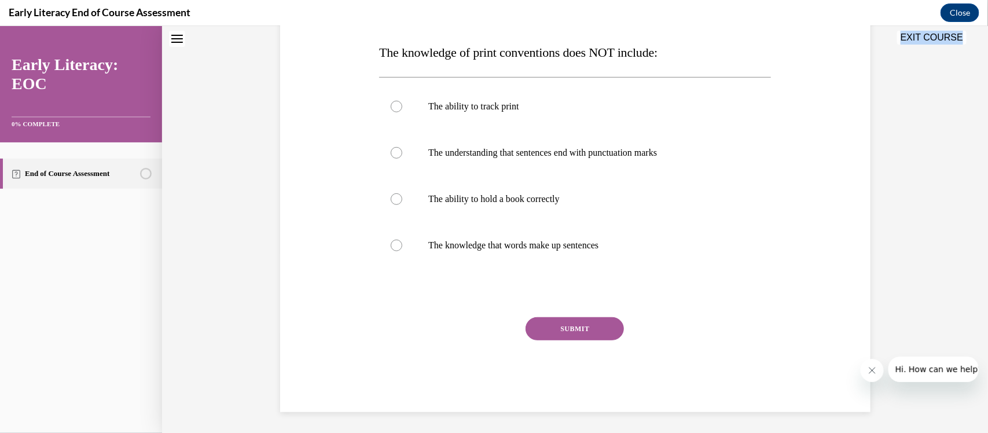
click at [385, 47] on div "EXIT COURSE" at bounding box center [569, 37] width 815 height 25
click at [385, 68] on div "Question 01/12 The knowledge of print conventions does NOT include: The ability…" at bounding box center [575, 196] width 392 height 432
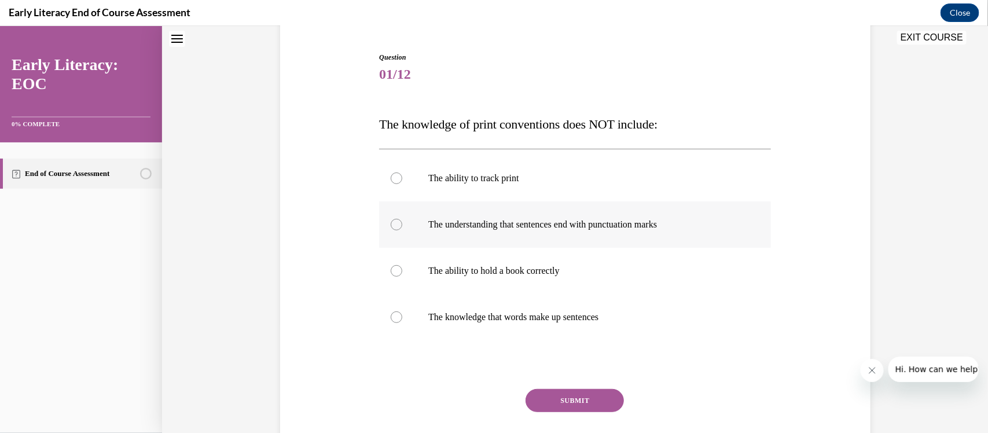
scroll to position [108, 0]
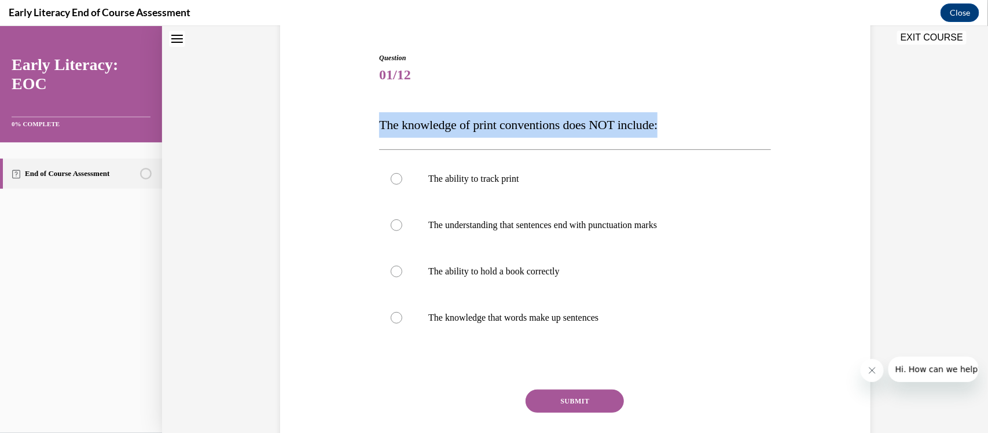
drag, startPoint x: 690, startPoint y: 122, endPoint x: 287, endPoint y: 119, distance: 403.5
click at [287, 119] on div "Question 01/12 The knowledge of print conventions does NOT include: The ability…" at bounding box center [575, 250] width 596 height 467
copy span "The knowledge of print conventions does NOT include:"
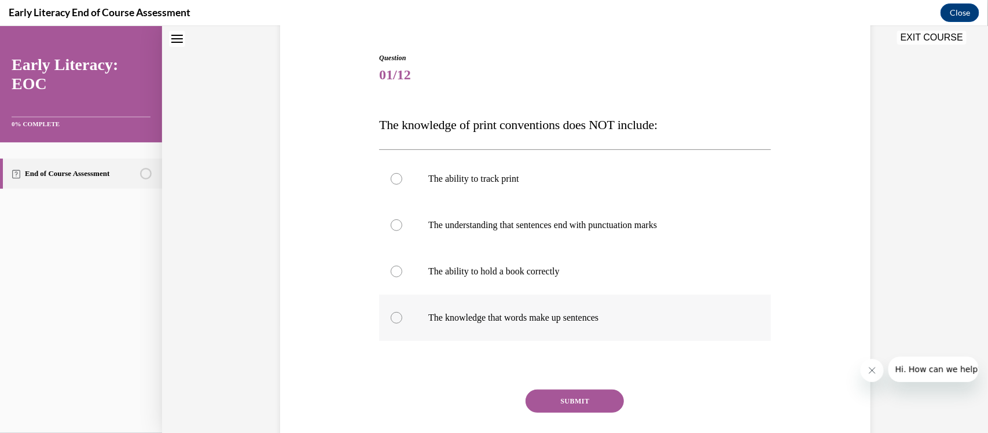
click at [385, 331] on div at bounding box center [575, 317] width 392 height 46
click at [385, 274] on p "The ability to hold a book correctly" at bounding box center [585, 271] width 314 height 12
click at [385, 337] on div "SUBMIT" at bounding box center [575, 418] width 392 height 58
click at [385, 337] on button "SUBMIT" at bounding box center [575, 400] width 98 height 23
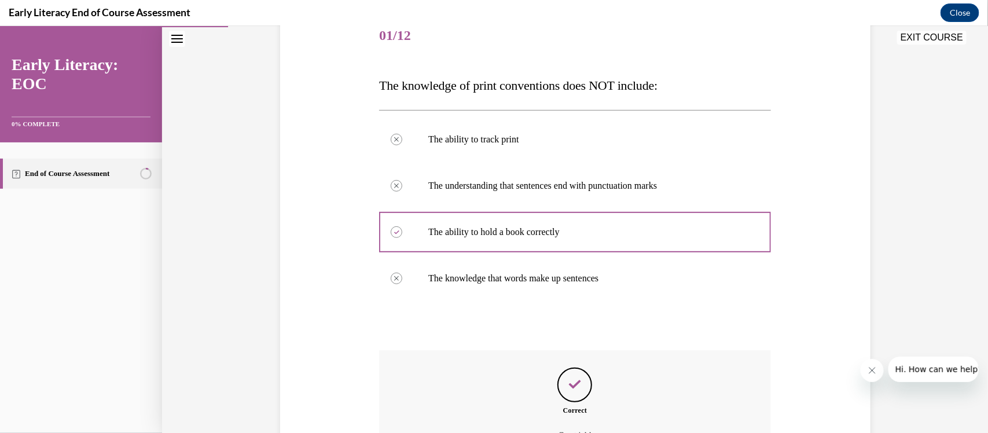
scroll to position [276, 0]
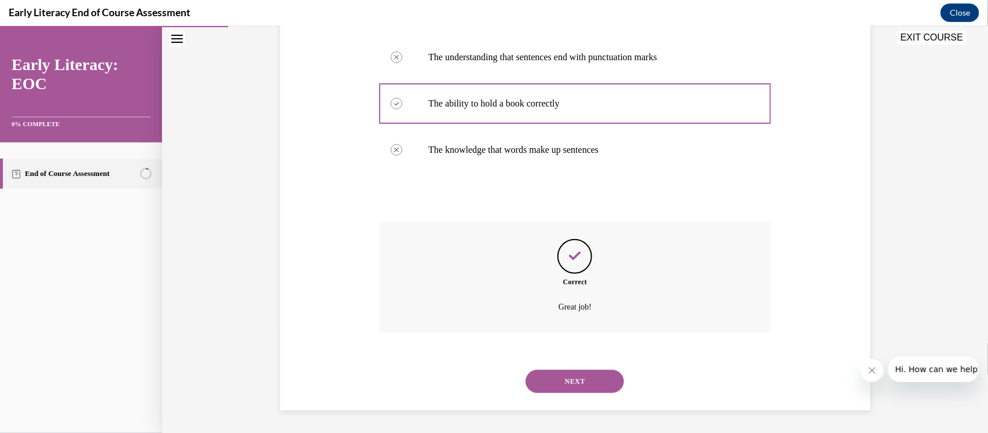
click at [385, 337] on div "NEXT" at bounding box center [575, 381] width 392 height 46
click at [385, 337] on button "NEXT" at bounding box center [575, 380] width 98 height 23
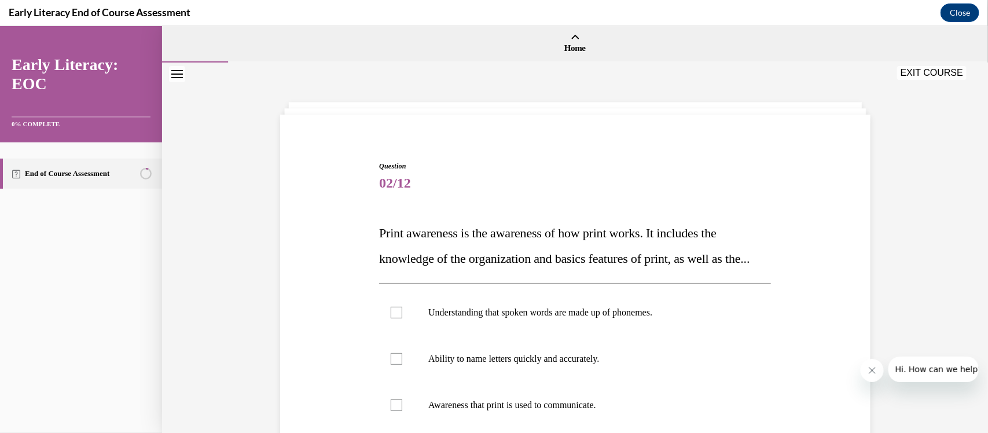
scroll to position [72, 0]
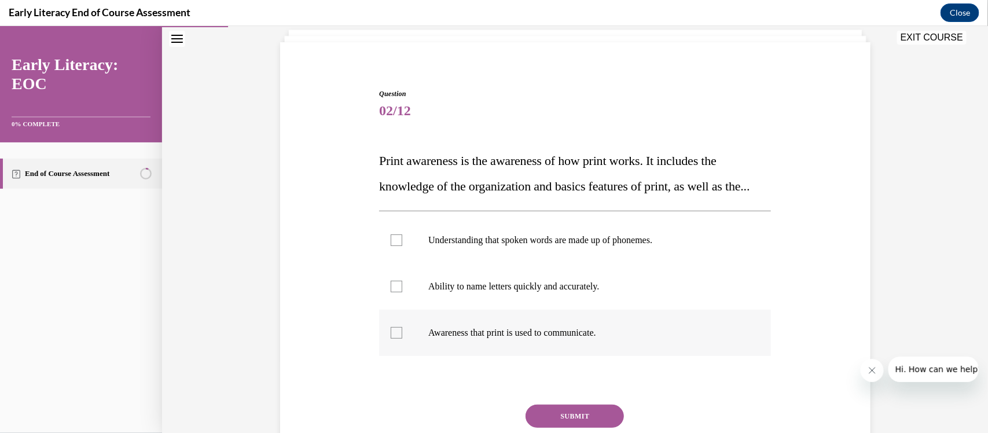
click at [385, 337] on div at bounding box center [575, 332] width 392 height 46
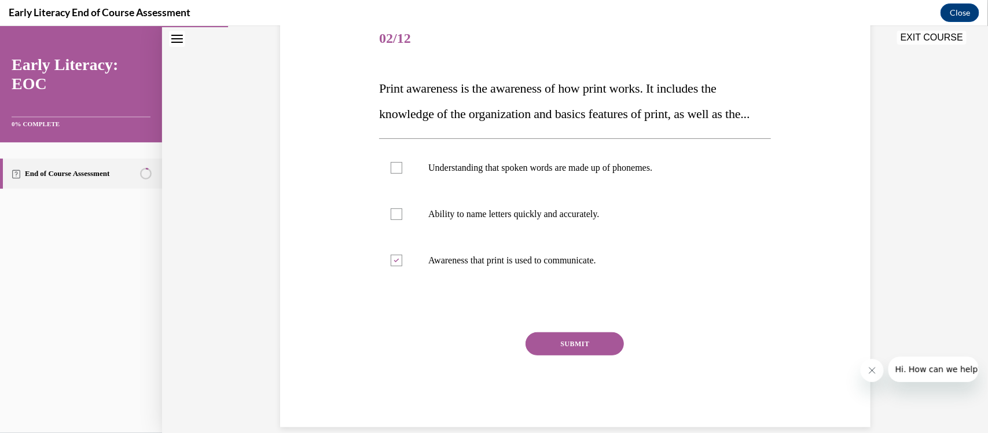
click at [385, 337] on button "SUBMIT" at bounding box center [575, 343] width 98 height 23
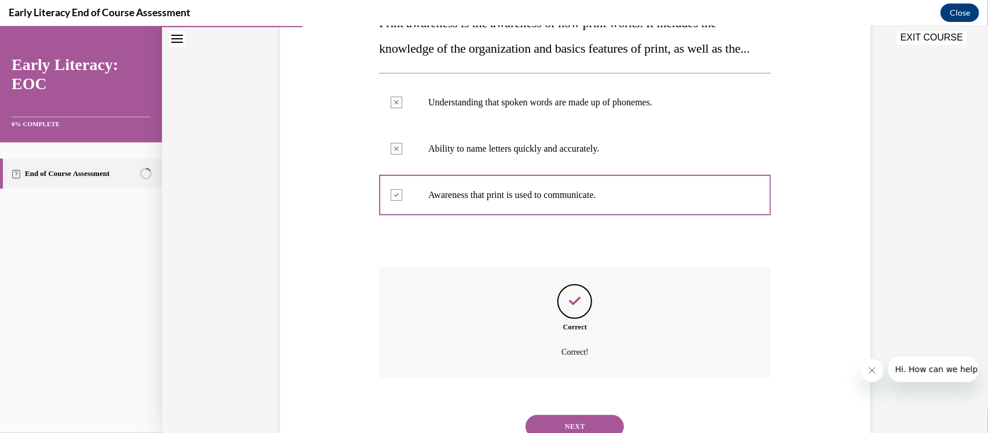
scroll to position [281, 0]
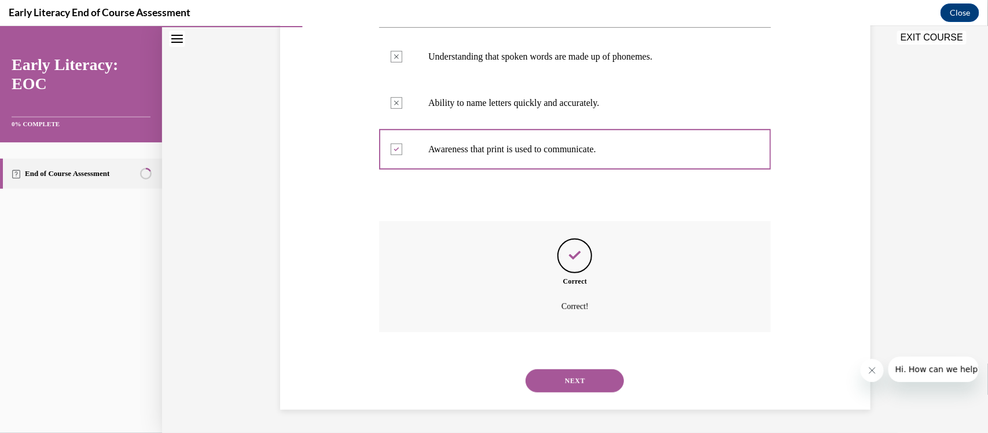
click at [385, 337] on div "NEXT" at bounding box center [575, 380] width 392 height 46
click at [385, 337] on button "NEXT" at bounding box center [575, 380] width 98 height 23
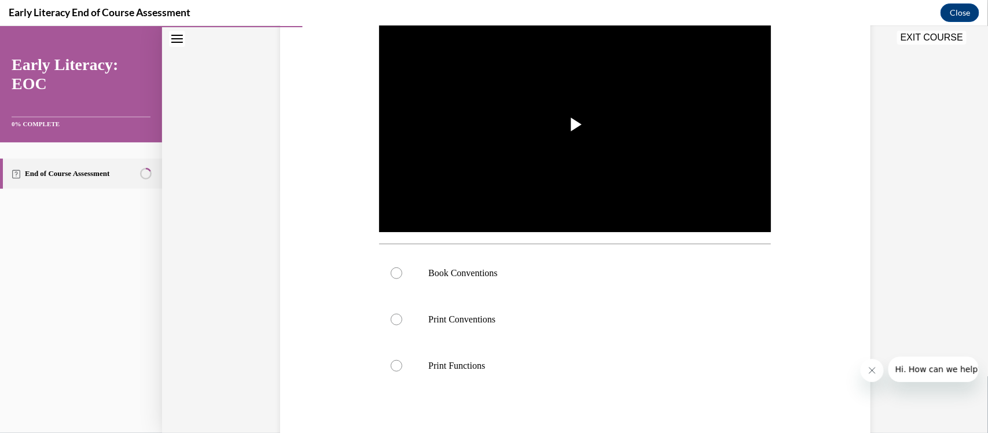
scroll to position [268, 0]
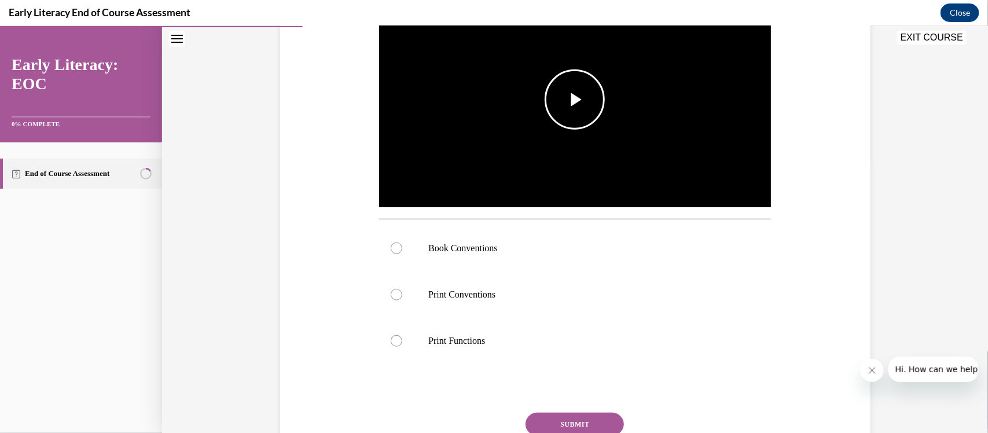
click at [385, 99] on span "Video player" at bounding box center [575, 99] width 0 height 0
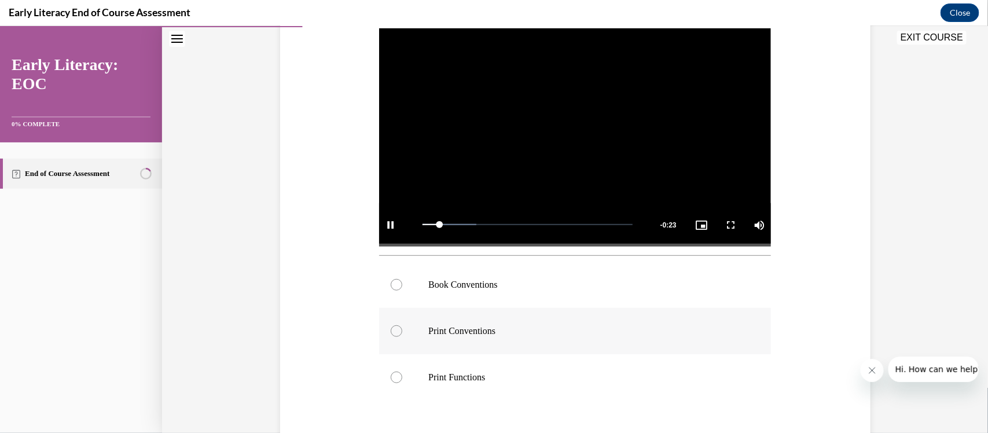
click at [385, 325] on p "Print Conventions" at bounding box center [585, 331] width 314 height 12
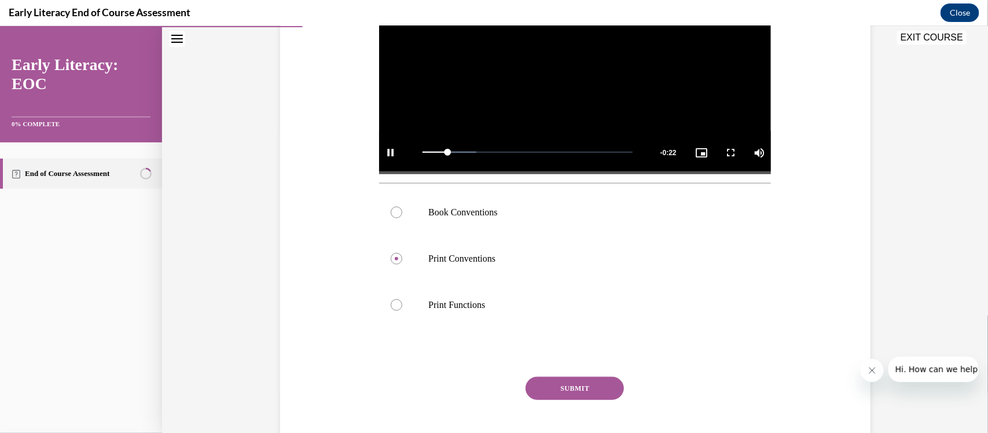
click at [385, 337] on button "SUBMIT" at bounding box center [575, 387] width 98 height 23
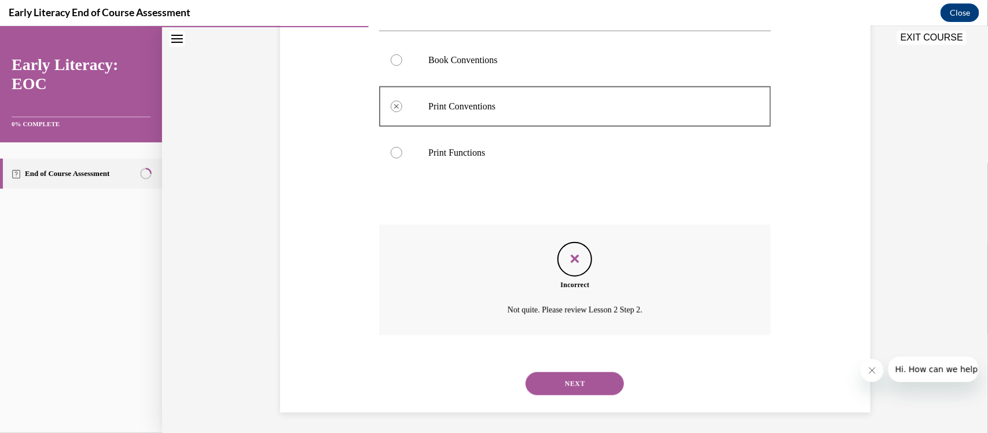
scroll to position [459, 0]
click at [385, 337] on button "NEXT" at bounding box center [575, 380] width 98 height 23
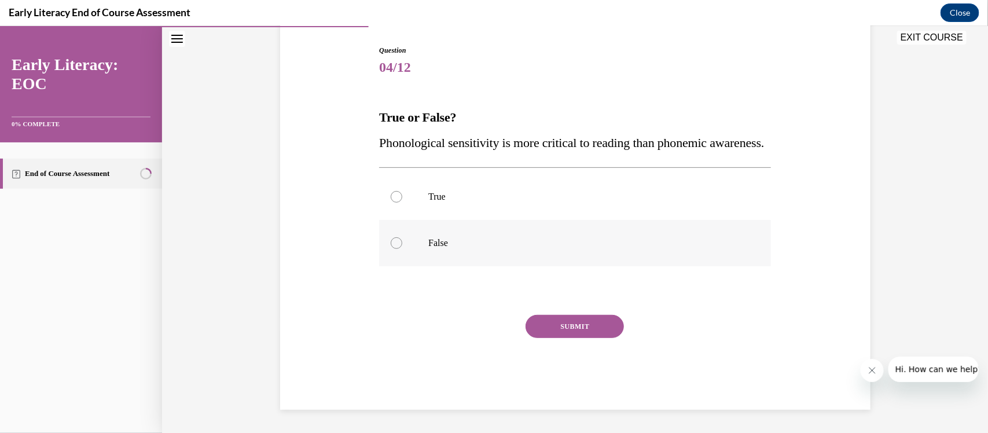
click at [385, 246] on div at bounding box center [575, 242] width 392 height 46
click at [385, 337] on button "SUBMIT" at bounding box center [575, 325] width 98 height 23
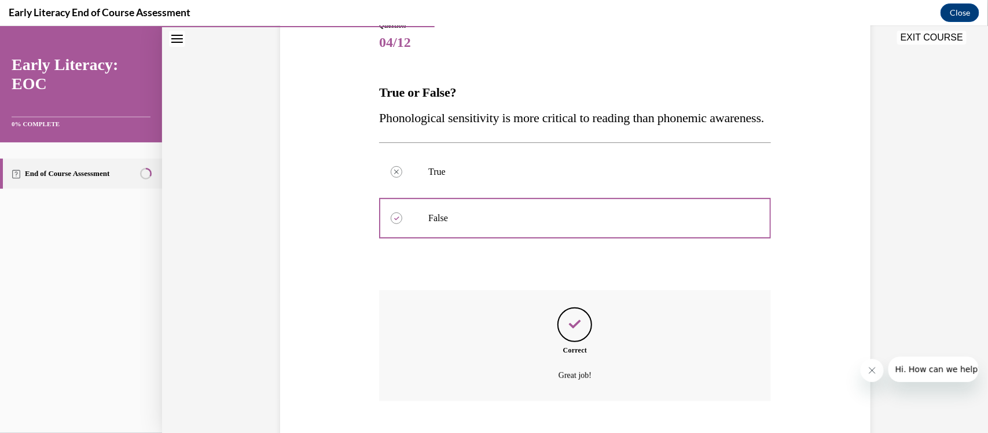
scroll to position [234, 0]
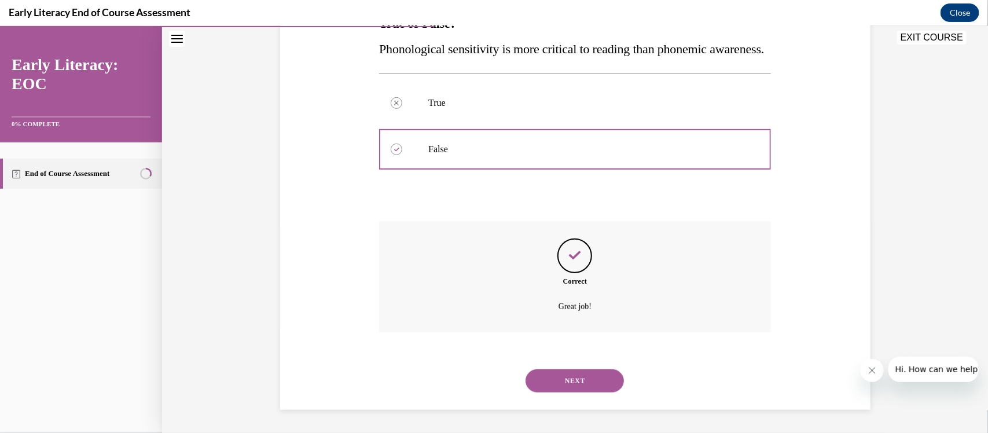
click at [385, 337] on button "NEXT" at bounding box center [575, 380] width 98 height 23
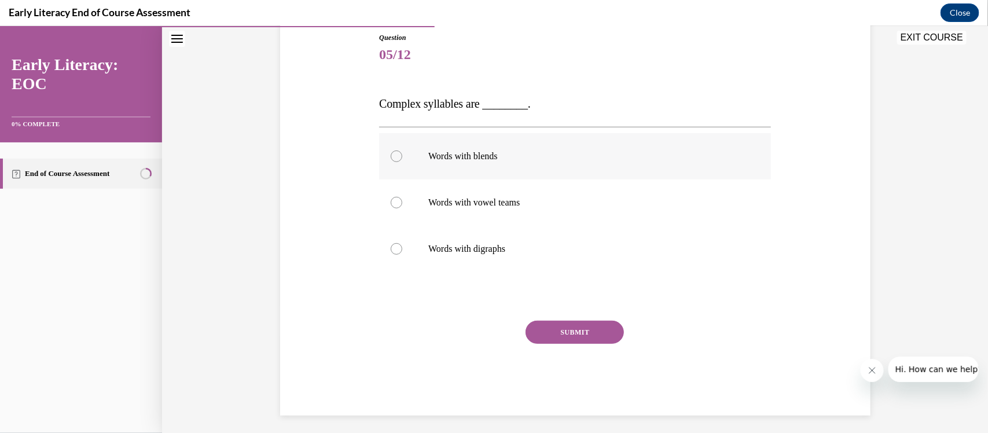
click at [385, 167] on div at bounding box center [575, 156] width 392 height 46
click at [385, 327] on button "SUBMIT" at bounding box center [575, 331] width 98 height 23
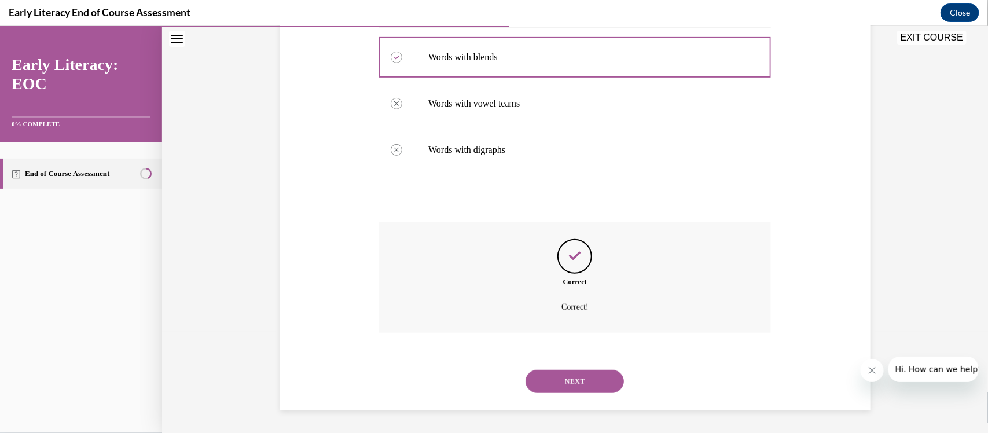
click at [385, 337] on button "NEXT" at bounding box center [575, 380] width 98 height 23
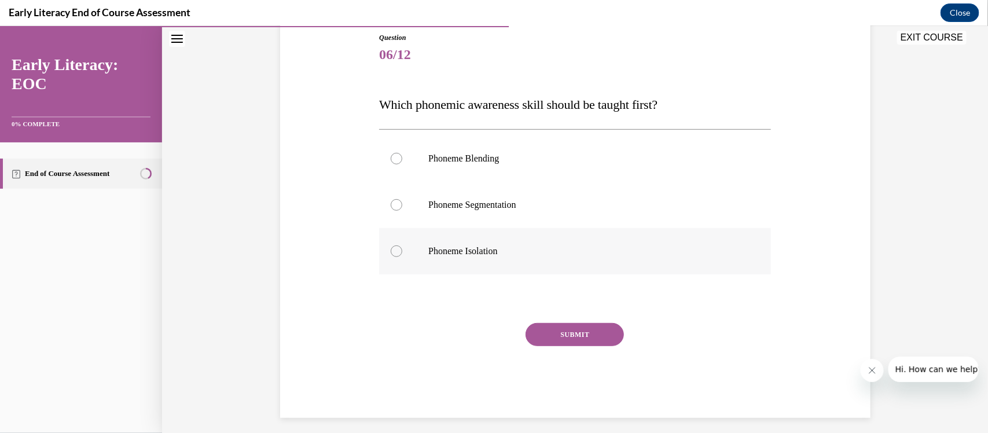
click at [385, 236] on div at bounding box center [575, 251] width 392 height 46
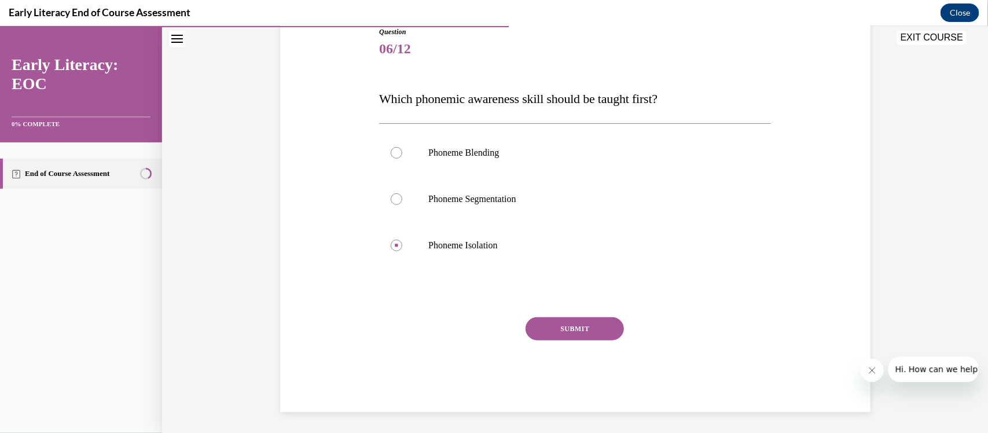
click at [385, 324] on button "SUBMIT" at bounding box center [575, 328] width 98 height 23
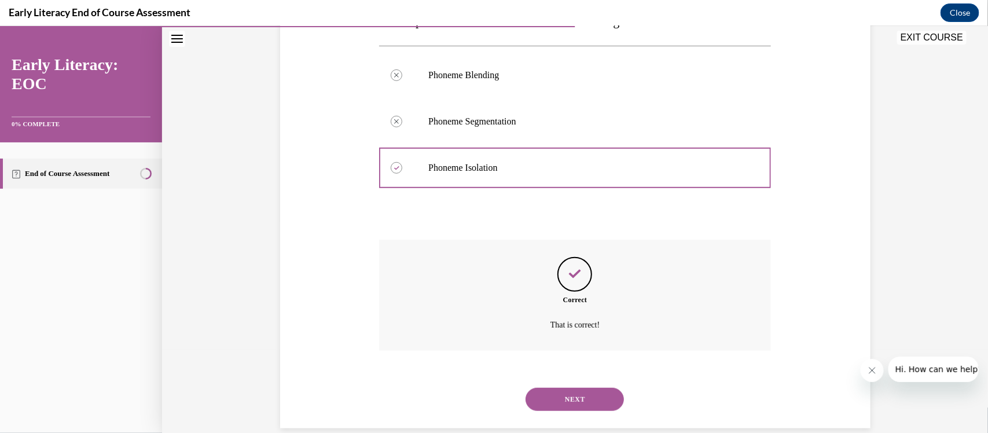
scroll to position [230, 0]
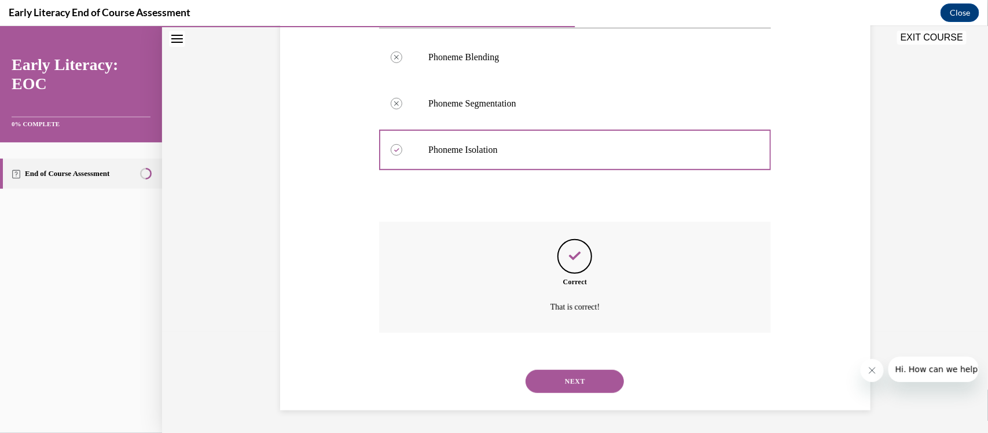
click at [385, 337] on button "NEXT" at bounding box center [575, 380] width 98 height 23
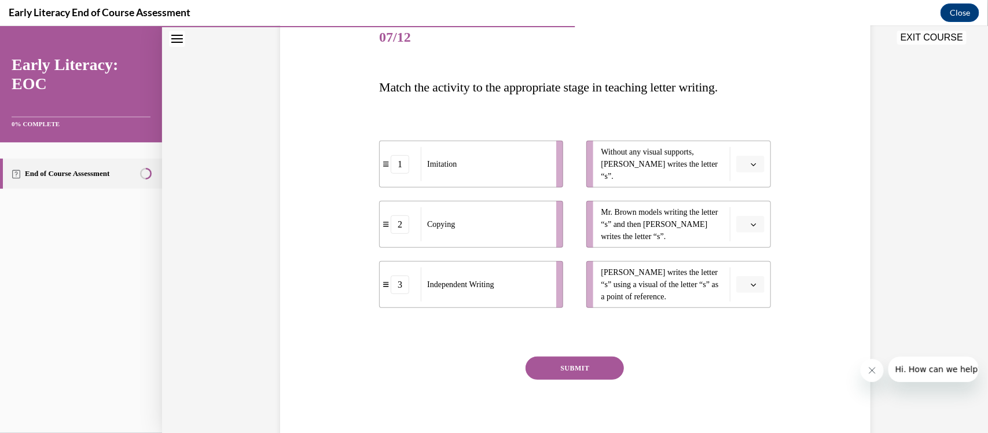
scroll to position [148, 0]
click at [385, 160] on icon "button" at bounding box center [754, 162] width 6 height 6
click at [385, 255] on div "3" at bounding box center [744, 256] width 30 height 23
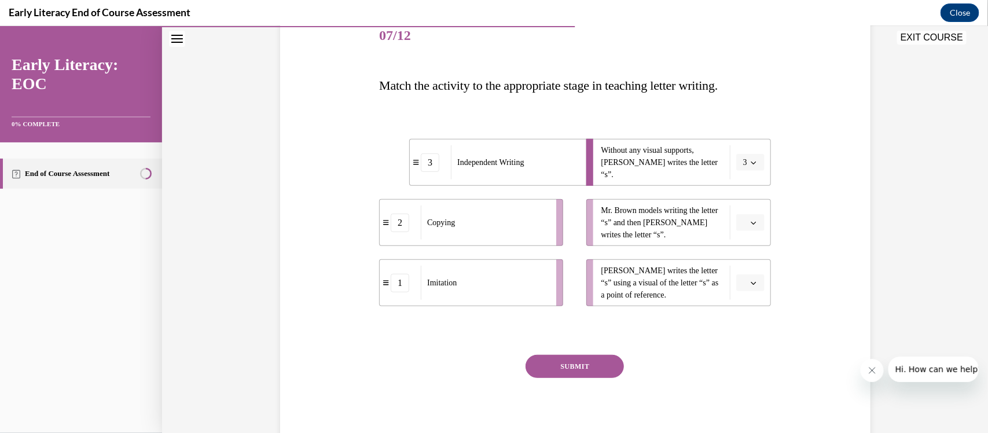
click at [385, 223] on button "button" at bounding box center [750, 222] width 28 height 17
drag, startPoint x: 754, startPoint y: 288, endPoint x: 748, endPoint y: 276, distance: 12.9
click at [385, 276] on div "1 2 3" at bounding box center [744, 282] width 30 height 98
click at [385, 276] on div "1" at bounding box center [744, 270] width 30 height 23
click at [385, 277] on button "button" at bounding box center [750, 282] width 28 height 17
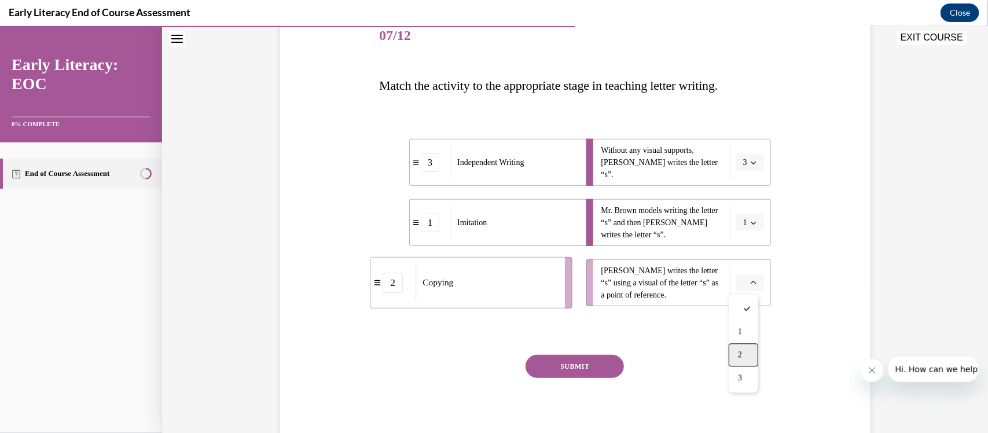
click at [385, 337] on span "2" at bounding box center [740, 354] width 4 height 9
click at [385, 337] on button "SUBMIT" at bounding box center [575, 365] width 98 height 23
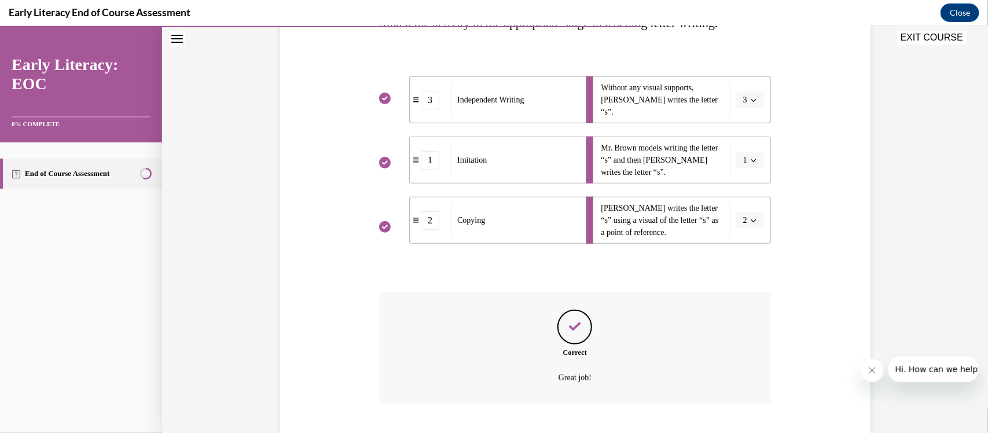
scroll to position [281, 0]
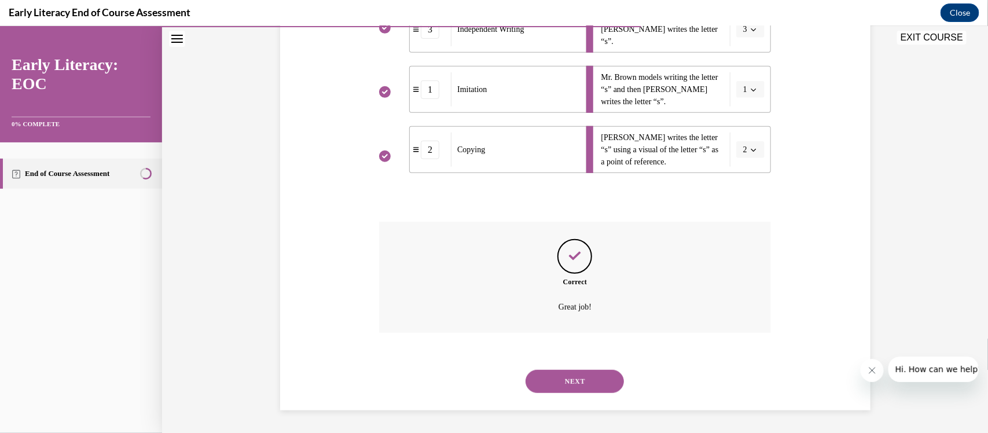
click at [385, 337] on button "NEXT" at bounding box center [575, 380] width 98 height 23
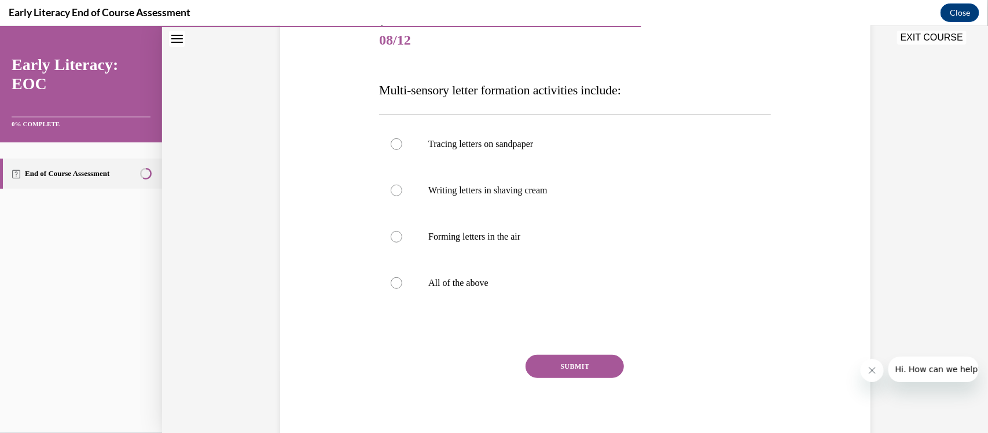
scroll to position [145, 0]
click at [385, 276] on p "All of the above" at bounding box center [585, 281] width 314 height 12
click at [385, 337] on button "SUBMIT" at bounding box center [575, 364] width 98 height 23
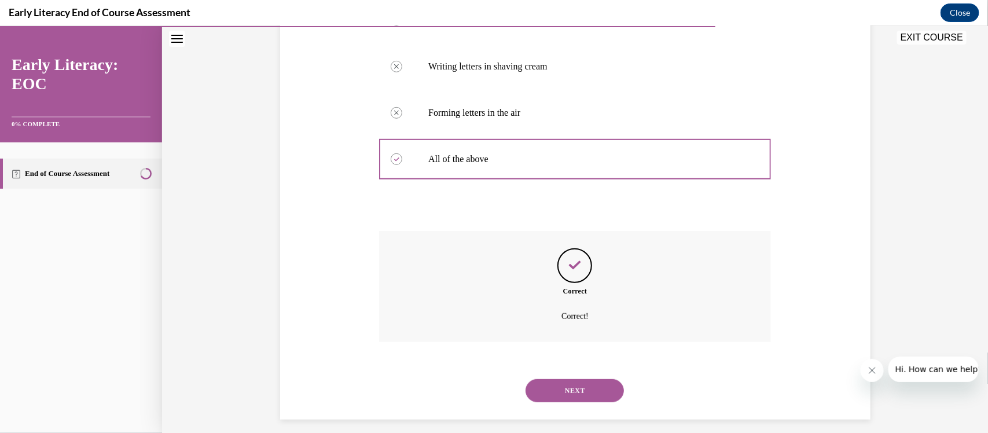
scroll to position [276, 0]
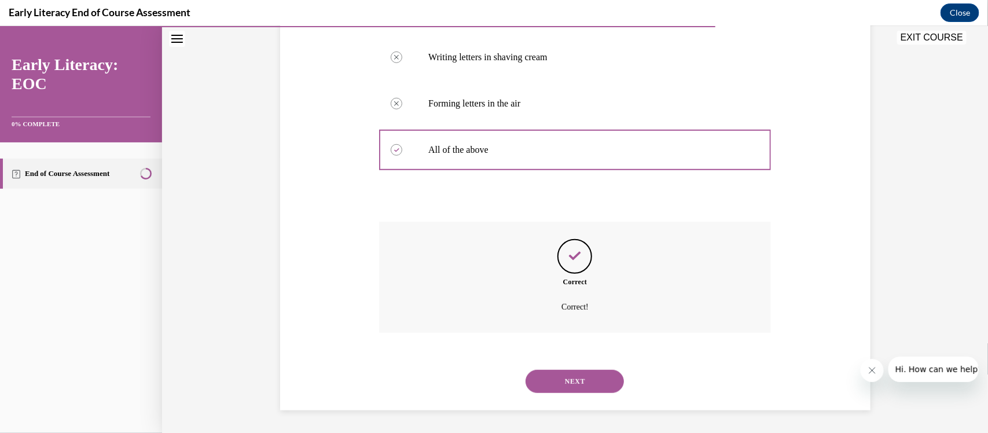
click at [385, 337] on div "NEXT" at bounding box center [575, 381] width 392 height 46
click at [385, 337] on button "NEXT" at bounding box center [575, 380] width 98 height 23
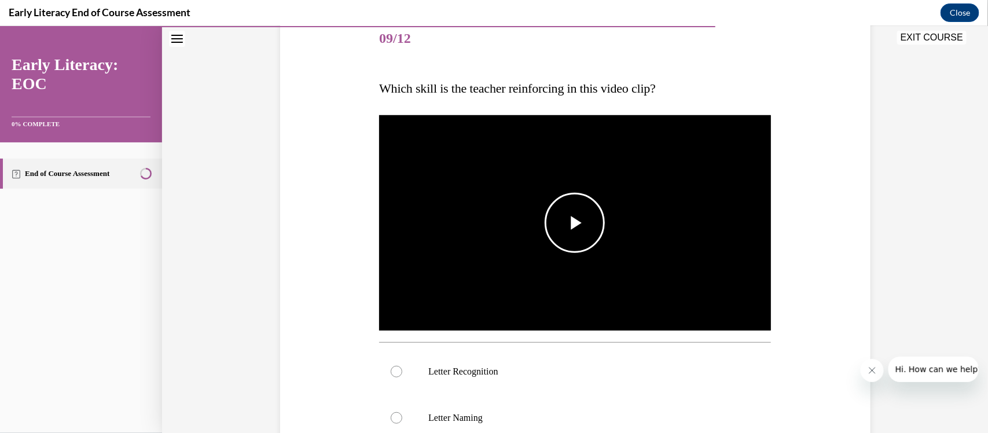
click at [385, 198] on img "Video player" at bounding box center [575, 222] width 392 height 221
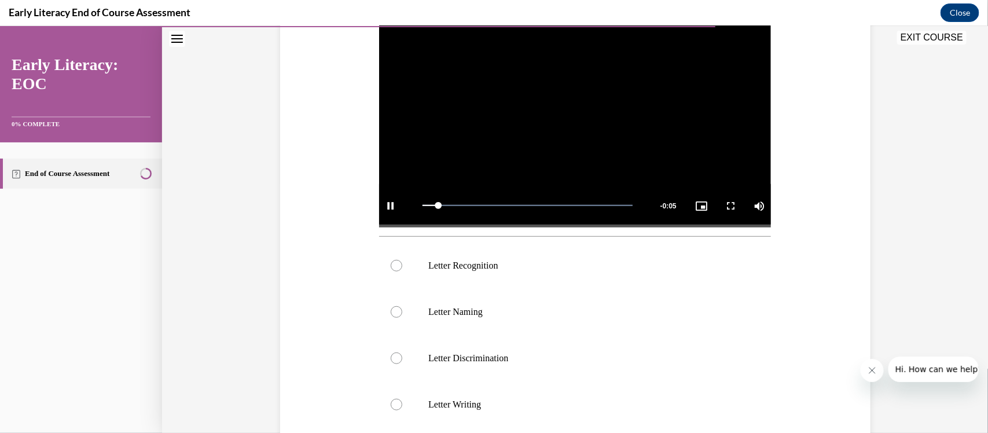
scroll to position [267, 0]
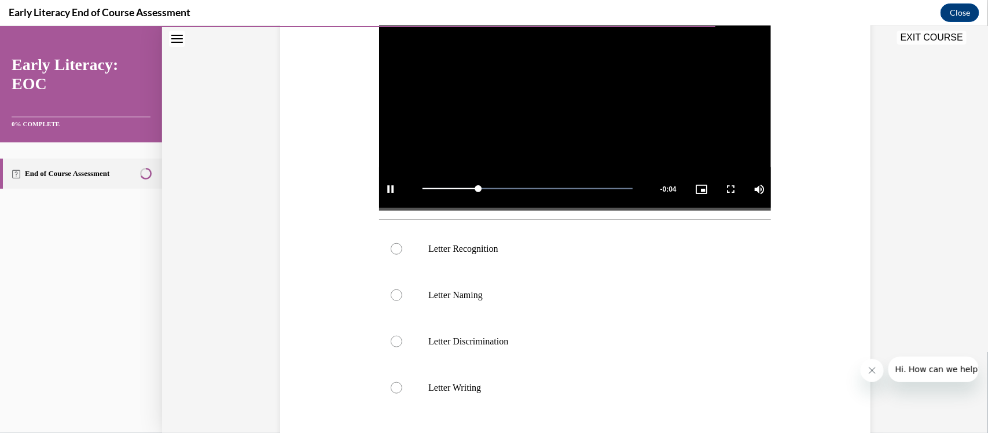
click at [385, 219] on div "Letter Recognition Letter Naming Letter Discrimination Letter Writing" at bounding box center [575, 317] width 392 height 197
click at [385, 249] on p "Letter Recognition" at bounding box center [585, 249] width 314 height 12
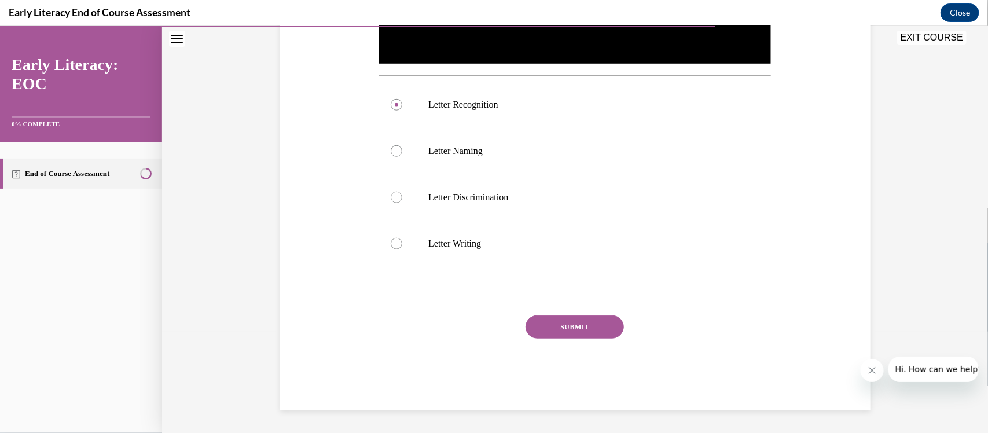
click at [385, 322] on button "SUBMIT" at bounding box center [575, 326] width 98 height 23
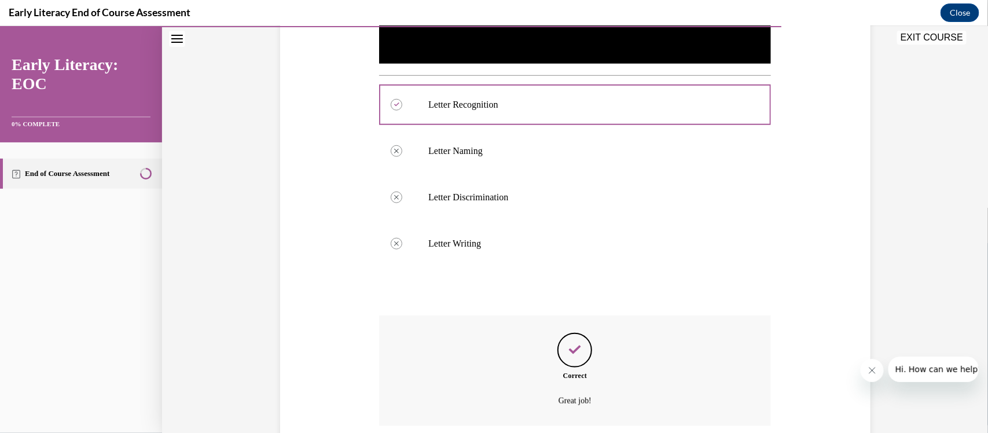
scroll to position [505, 0]
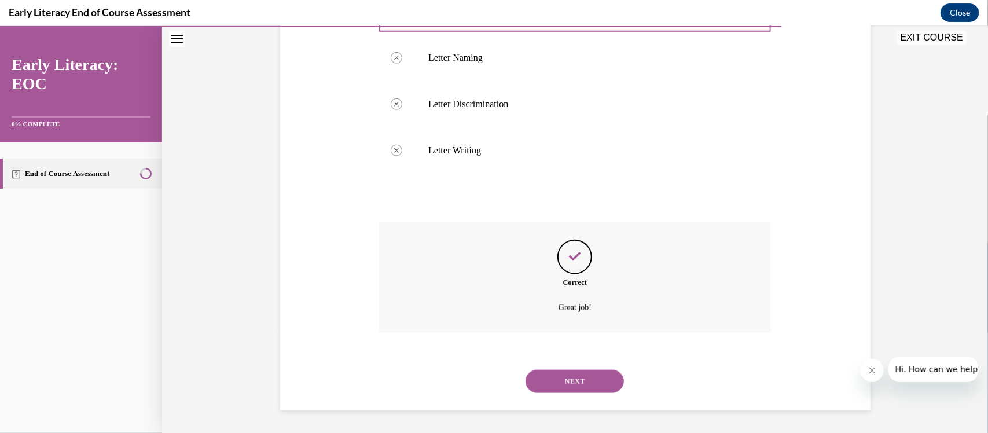
click at [385, 337] on button "NEXT" at bounding box center [575, 380] width 98 height 23
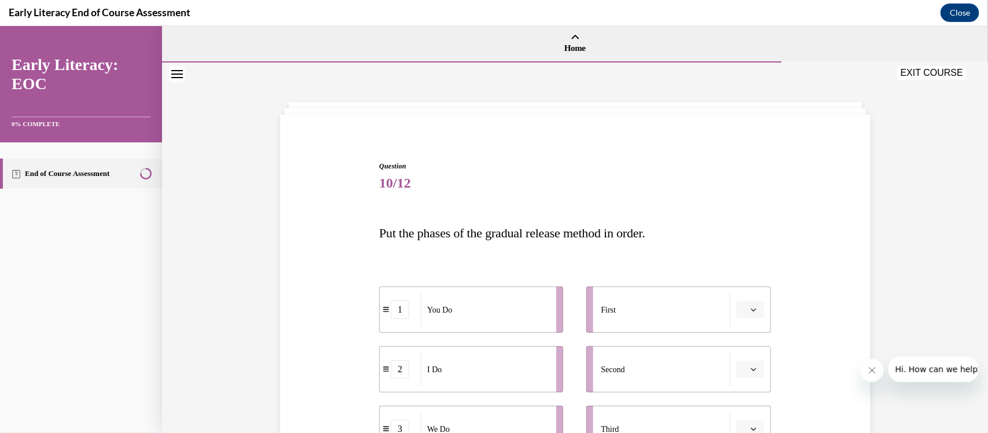
scroll to position [145, 0]
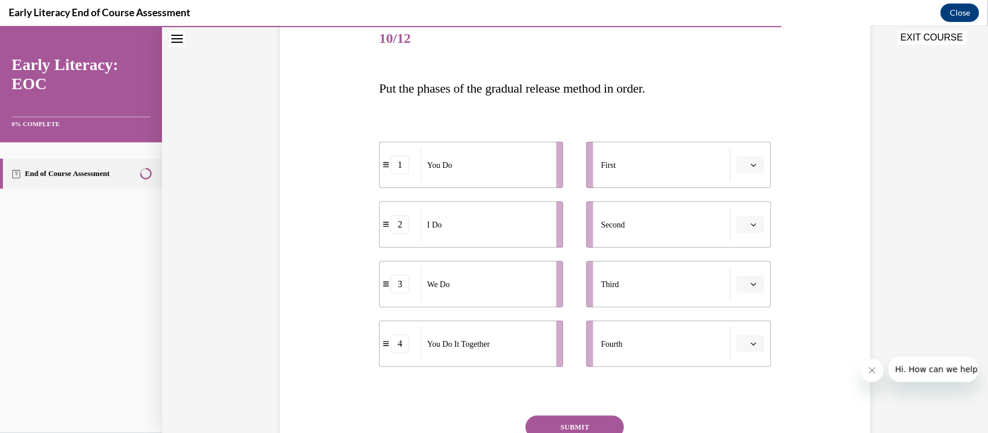
click at [385, 159] on span "Please select an option" at bounding box center [745, 165] width 4 height 12
click at [385, 218] on div "1" at bounding box center [744, 213] width 30 height 23
click at [385, 165] on button "1" at bounding box center [750, 164] width 28 height 17
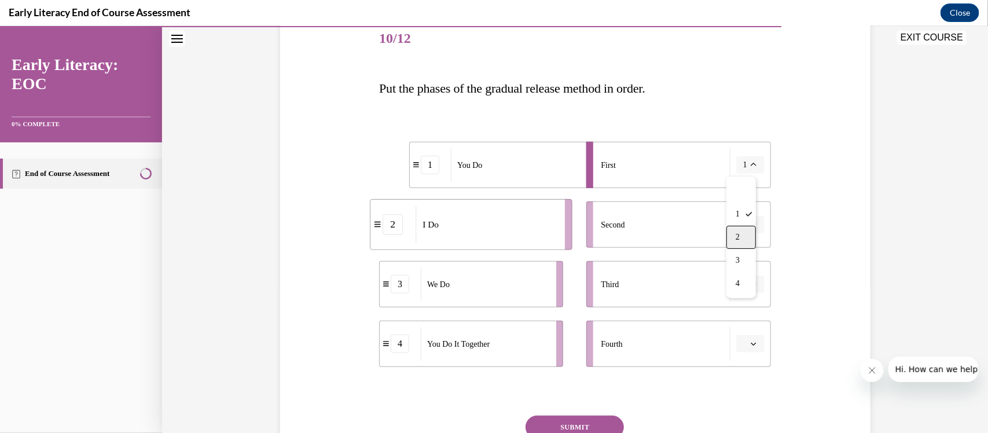
click at [385, 236] on span "2" at bounding box center [738, 236] width 4 height 9
click at [385, 223] on button "button" at bounding box center [750, 223] width 28 height 17
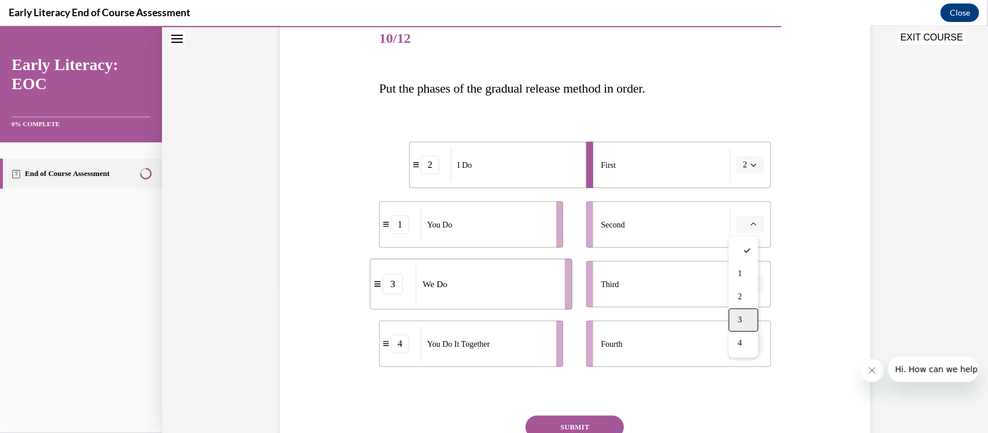
click at [385, 325] on div "3" at bounding box center [744, 319] width 30 height 23
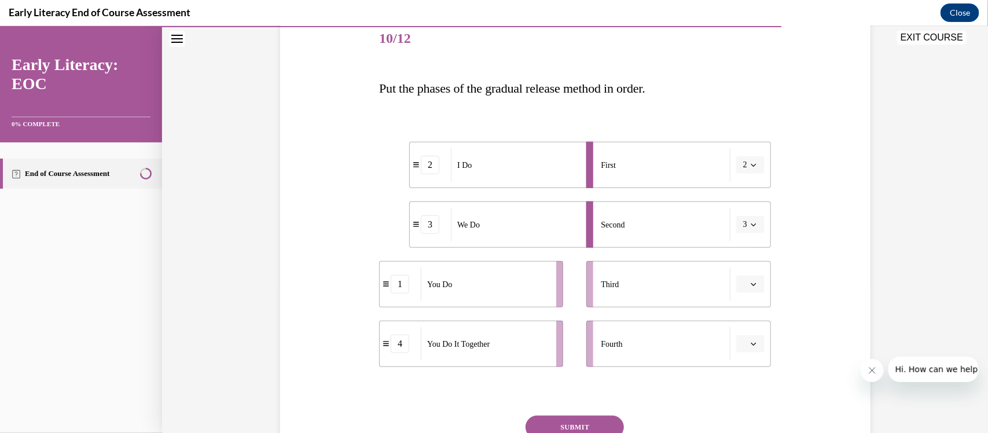
click at [385, 286] on icon "button" at bounding box center [754, 284] width 6 height 6
click at [385, 329] on div "1" at bounding box center [744, 332] width 30 height 23
click at [385, 337] on button "button" at bounding box center [750, 343] width 28 height 17
click at [385, 316] on div "4" at bounding box center [744, 317] width 30 height 23
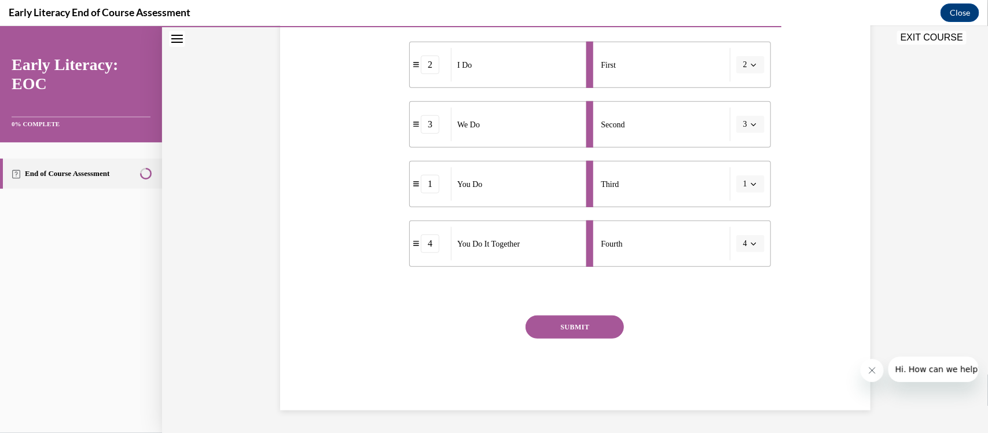
click at [385, 321] on button "SUBMIT" at bounding box center [575, 326] width 98 height 23
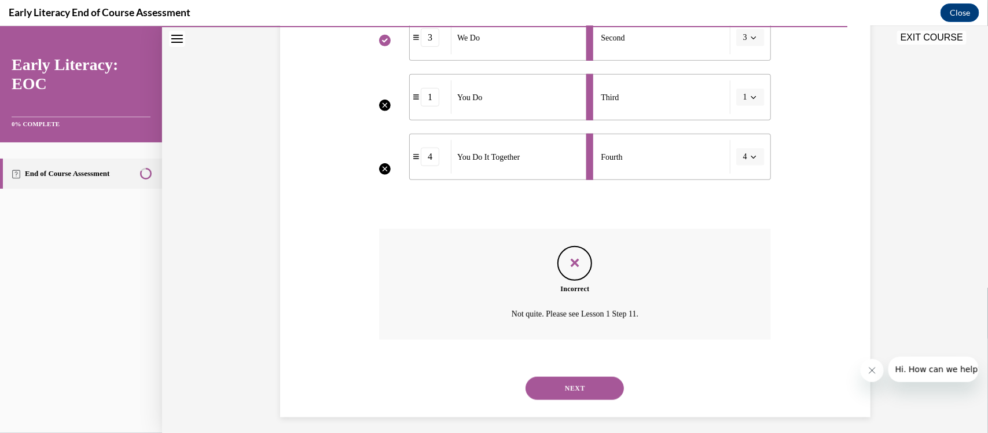
scroll to position [339, 0]
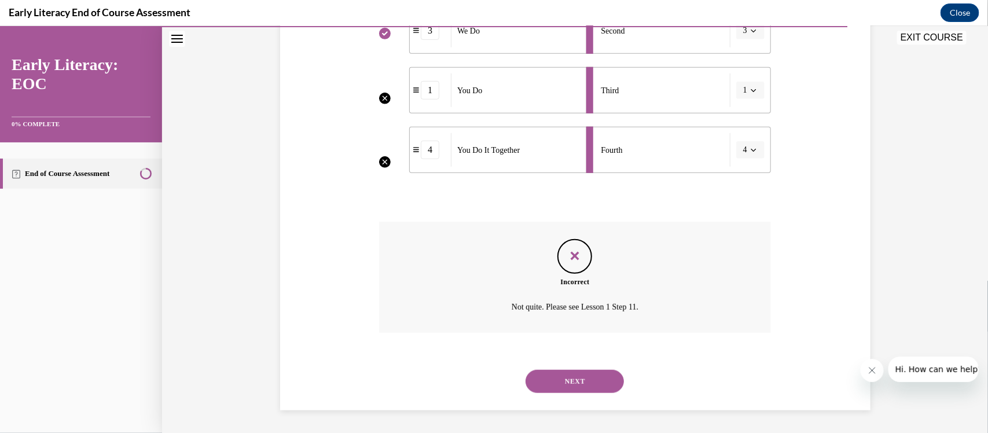
click at [385, 337] on button "NEXT" at bounding box center [575, 380] width 98 height 23
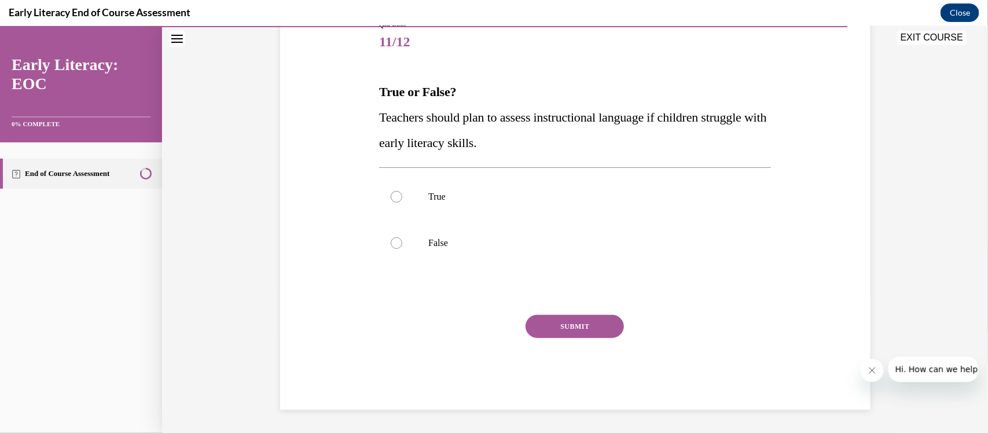
scroll to position [129, 0]
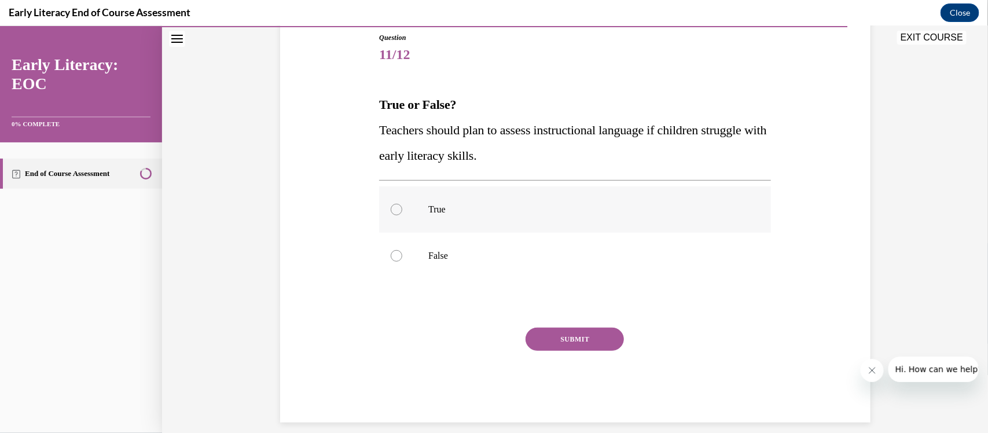
click at [385, 197] on div at bounding box center [575, 209] width 392 height 46
click at [385, 337] on button "SUBMIT" at bounding box center [575, 338] width 98 height 23
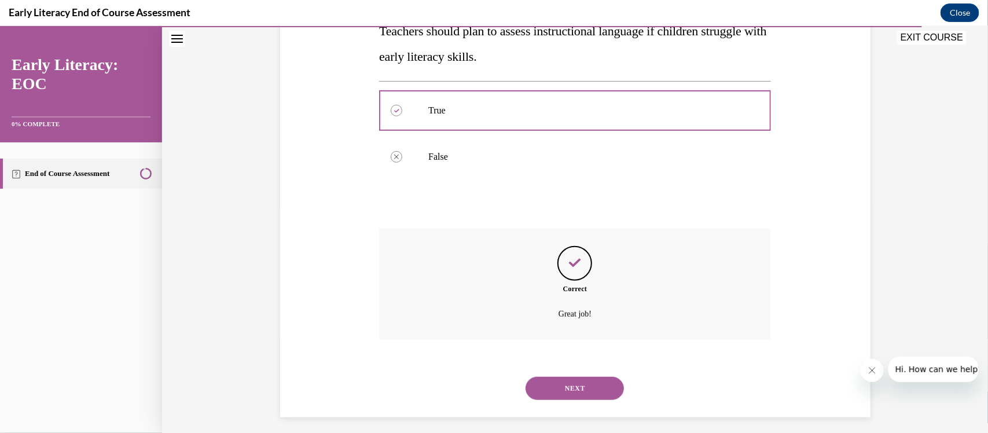
scroll to position [234, 0]
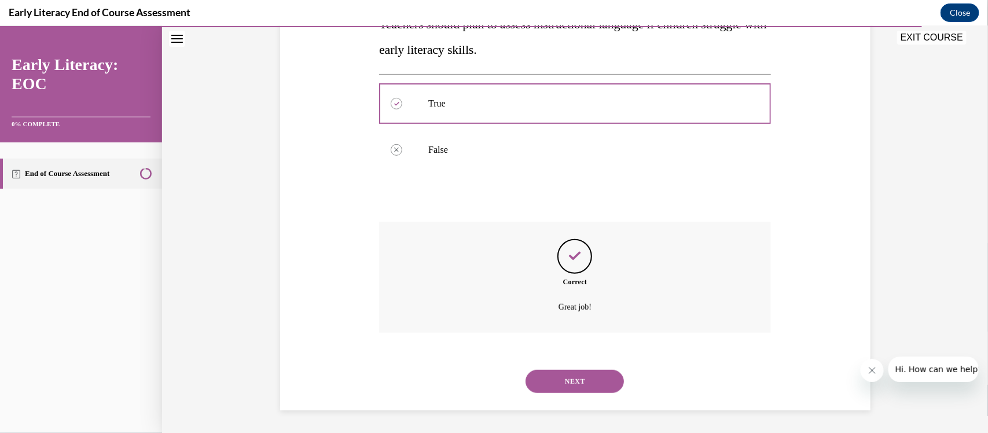
click at [385, 337] on div "NEXT" at bounding box center [575, 381] width 392 height 46
click at [385, 337] on button "NEXT" at bounding box center [575, 380] width 98 height 23
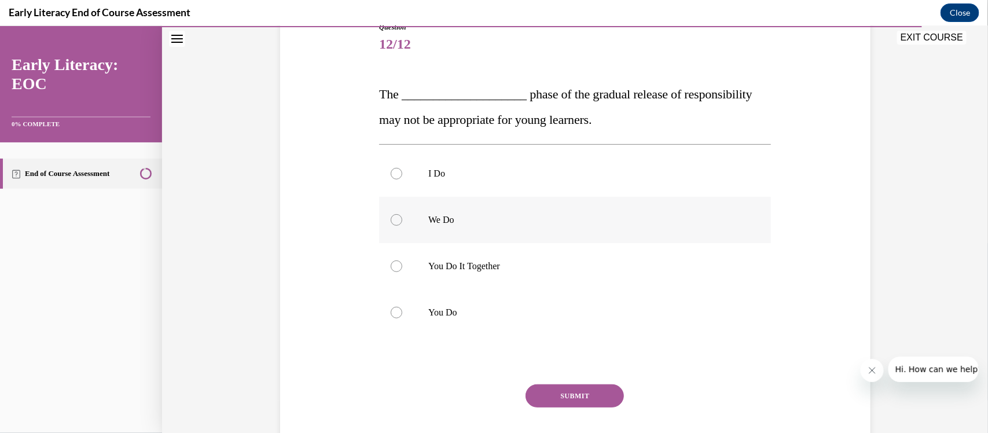
scroll to position [145, 0]
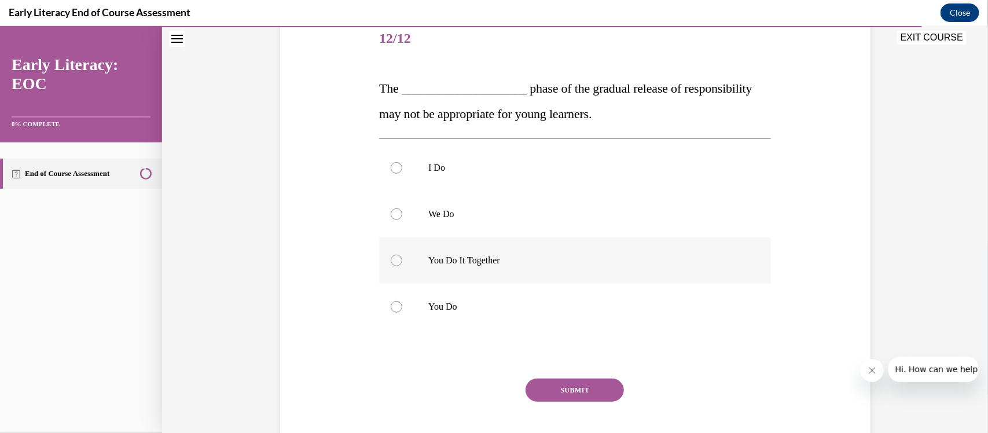
click at [385, 270] on div at bounding box center [575, 260] width 392 height 46
click at [385, 337] on div "Question 12/12 The ____________________ phase of the gradual release of respons…" at bounding box center [575, 244] width 392 height 457
click at [385, 337] on button "SUBMIT" at bounding box center [575, 389] width 98 height 23
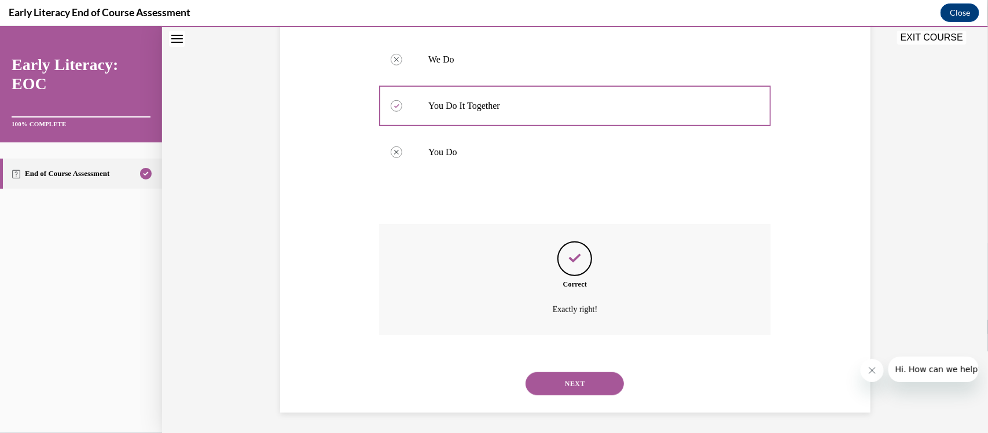
scroll to position [302, 0]
click at [385, 337] on button "NEXT" at bounding box center [575, 380] width 98 height 23
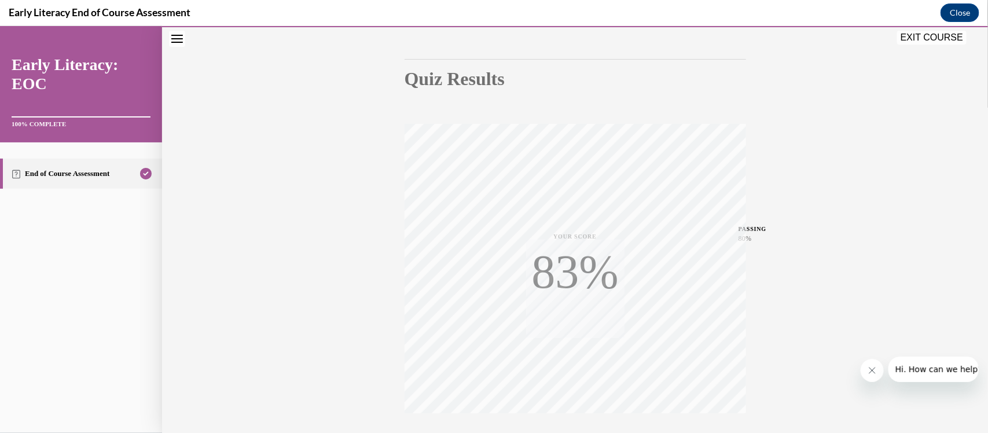
scroll to position [186, 0]
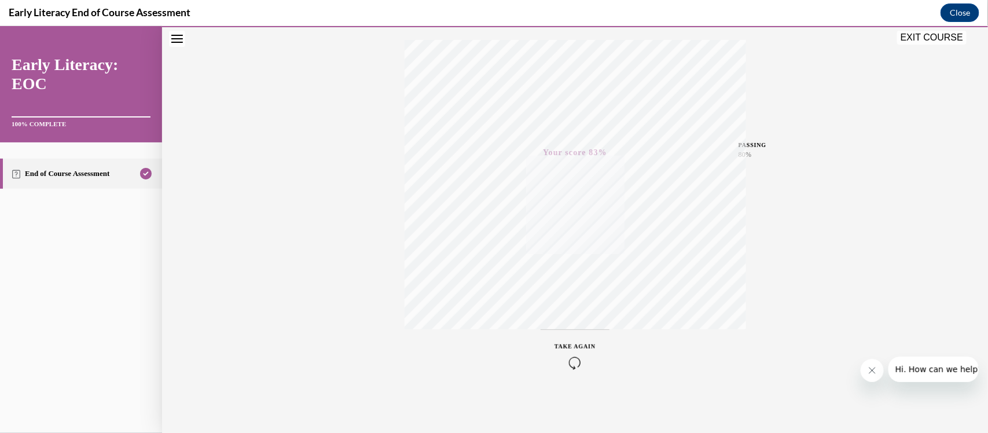
click at [385, 41] on button "EXIT COURSE" at bounding box center [931, 37] width 69 height 14
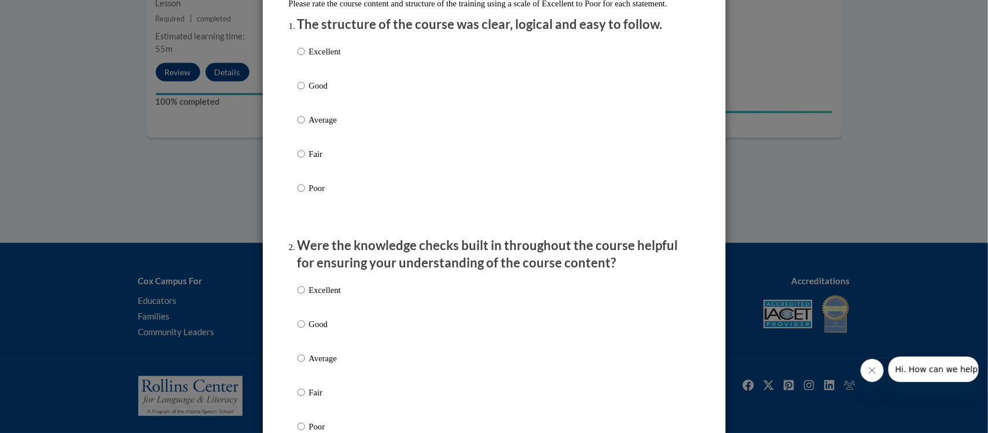
scroll to position [145, 0]
click at [302, 94] on label "Good" at bounding box center [319, 95] width 43 height 31
click at [302, 93] on input "Good" at bounding box center [302, 86] width 8 height 13
radio input "true"
click at [298, 316] on label "Excellent" at bounding box center [319, 300] width 43 height 31
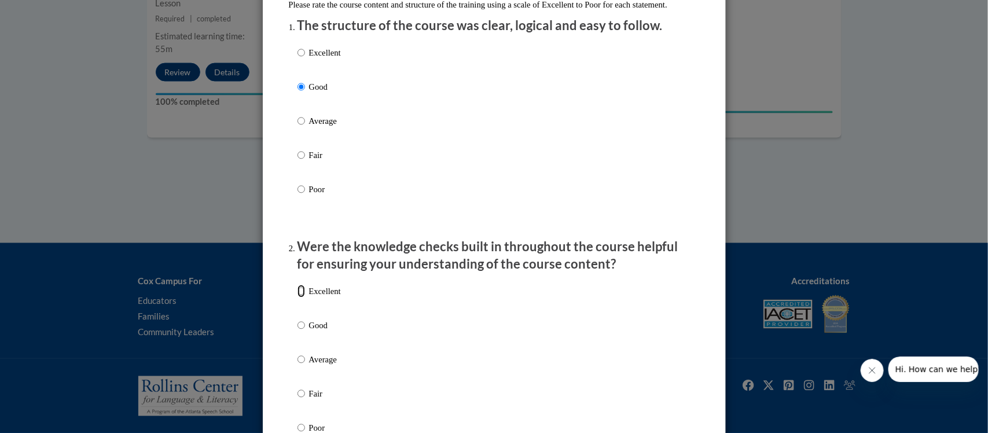
click at [298, 298] on input "Excellent" at bounding box center [302, 291] width 8 height 13
radio input "true"
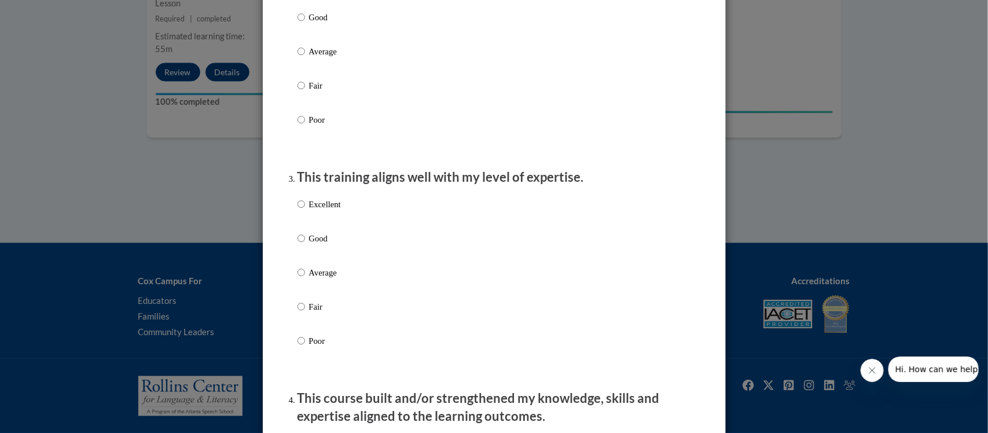
scroll to position [579, 0]
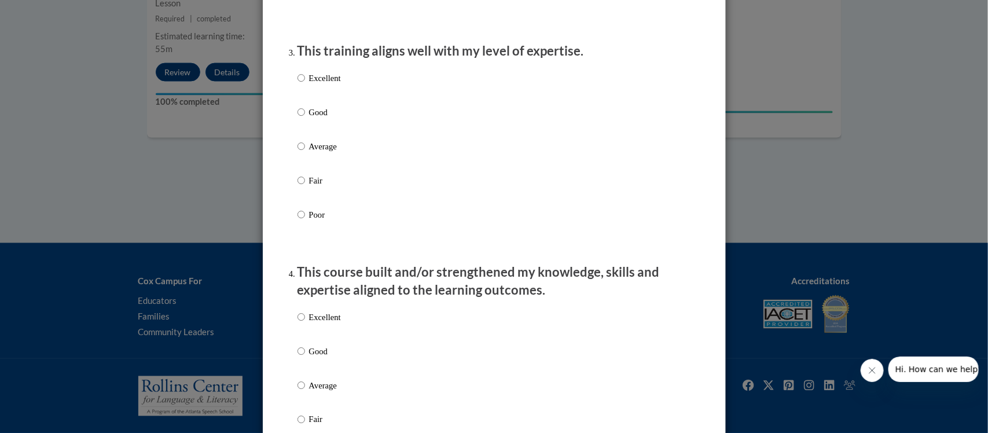
click at [317, 119] on p "Good" at bounding box center [325, 112] width 32 height 13
click at [305, 119] on input "Good" at bounding box center [302, 112] width 8 height 13
radio input "true"
click at [309, 337] on p "Good" at bounding box center [325, 351] width 32 height 13
click at [305, 337] on input "Good" at bounding box center [302, 351] width 8 height 13
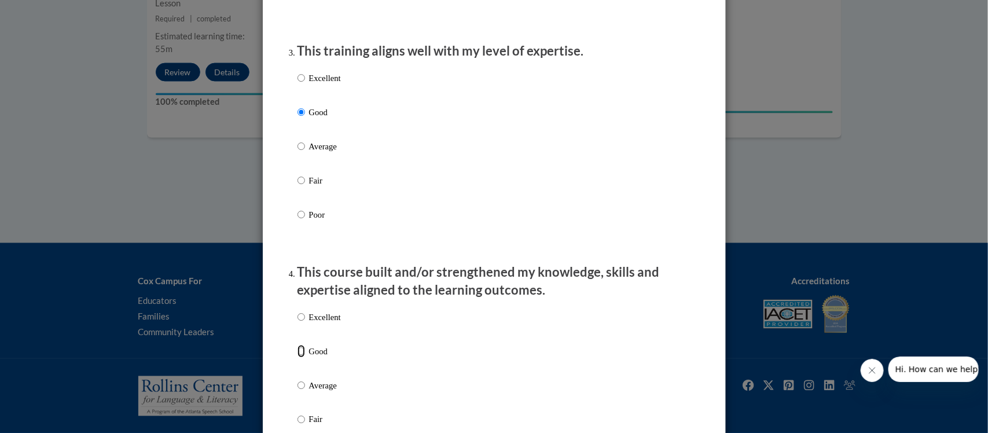
radio input "true"
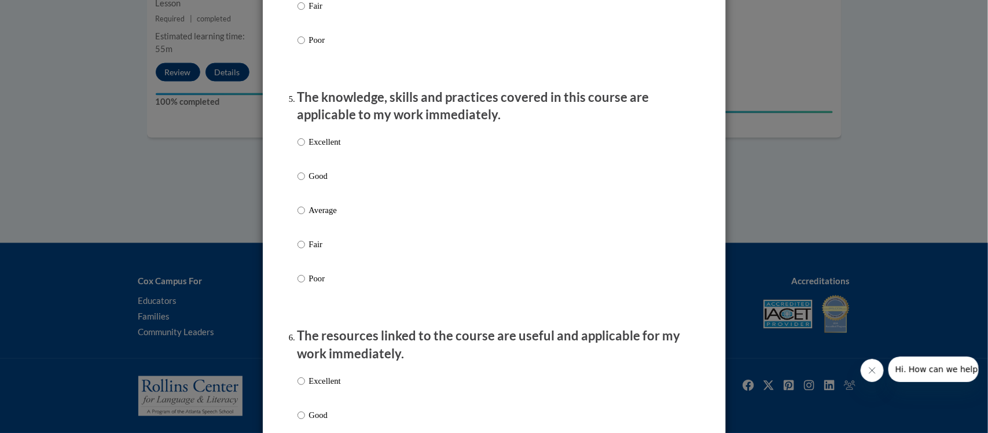
scroll to position [1086, 0]
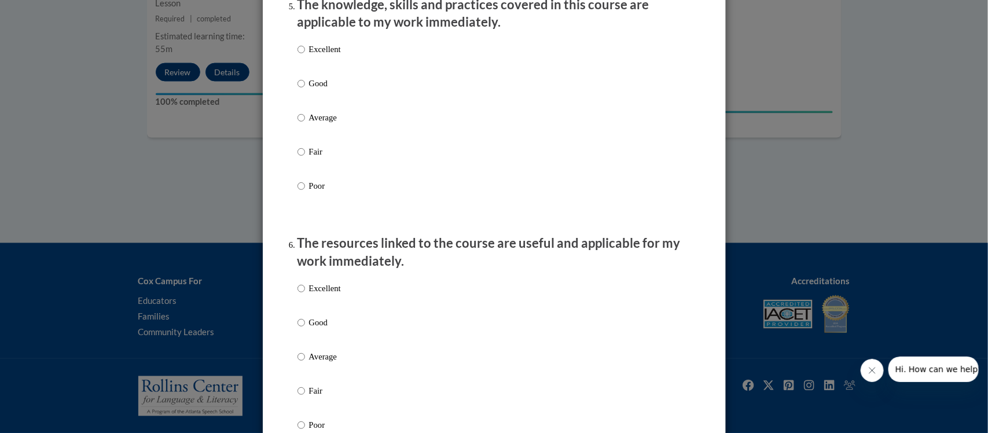
click at [311, 90] on p "Good" at bounding box center [325, 83] width 32 height 13
click at [305, 90] on input "Good" at bounding box center [302, 83] width 8 height 13
radio input "true"
click at [302, 331] on label "Good" at bounding box center [319, 331] width 43 height 31
click at [302, 329] on input "Good" at bounding box center [302, 322] width 8 height 13
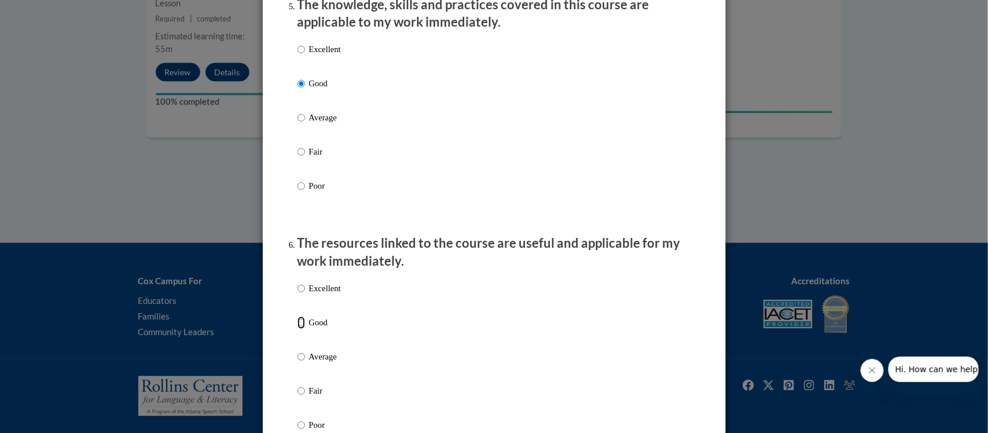
radio input "true"
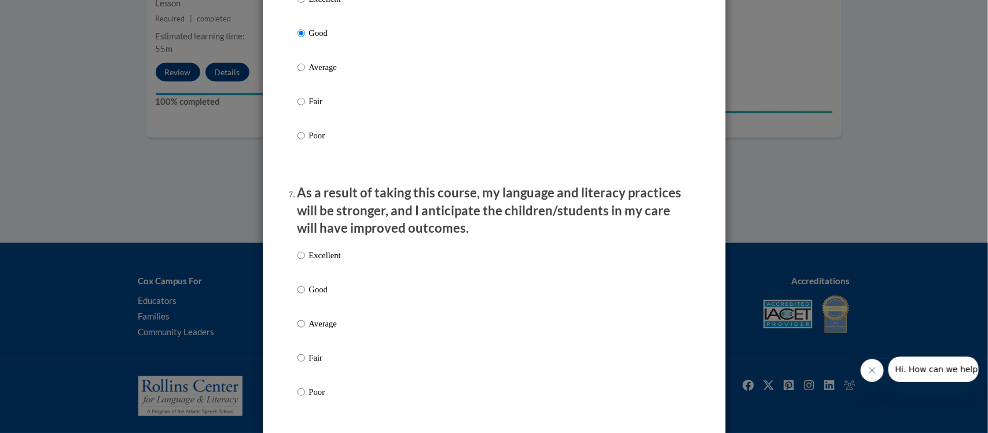
click at [327, 296] on p "Good" at bounding box center [325, 289] width 32 height 13
click at [305, 296] on input "Good" at bounding box center [302, 289] width 8 height 13
radio input "true"
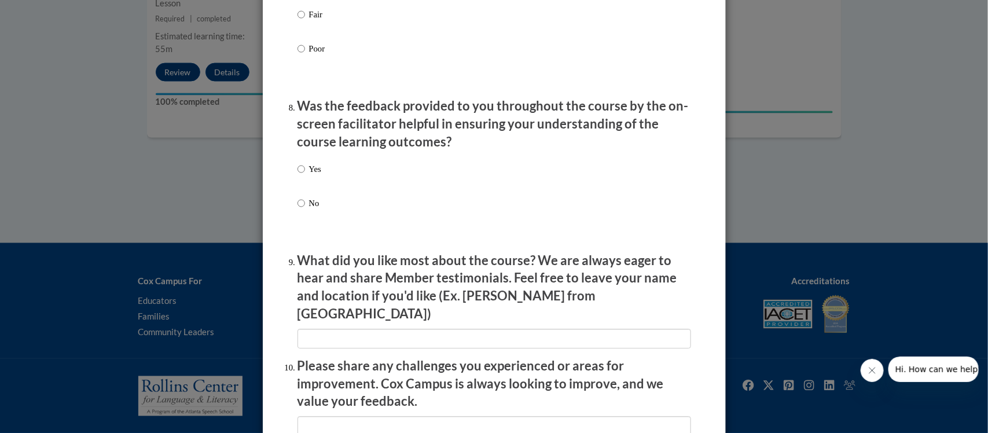
scroll to position [1737, 0]
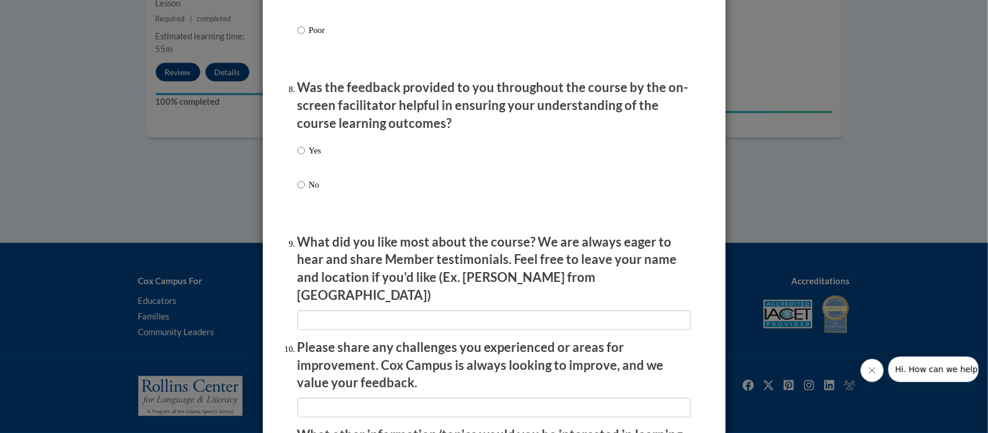
click at [310, 168] on label "Yes" at bounding box center [310, 159] width 24 height 31
click at [305, 157] on input "Yes" at bounding box center [302, 150] width 8 height 13
radio input "true"
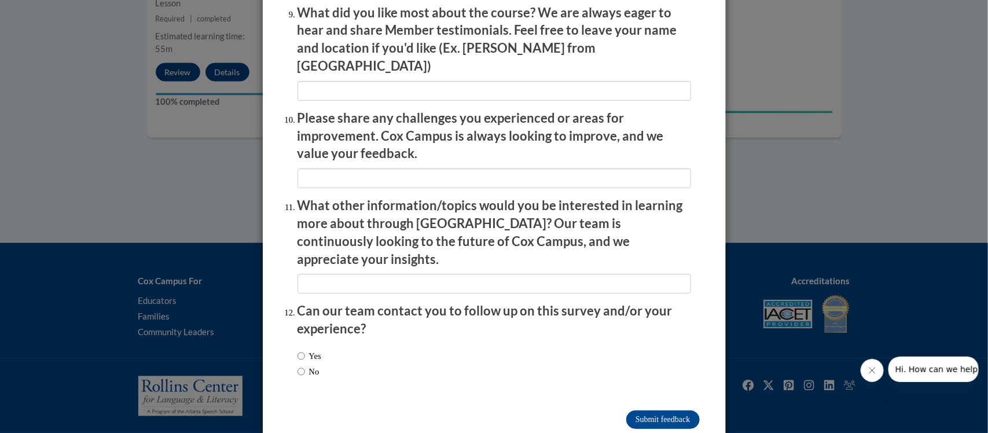
scroll to position [1976, 0]
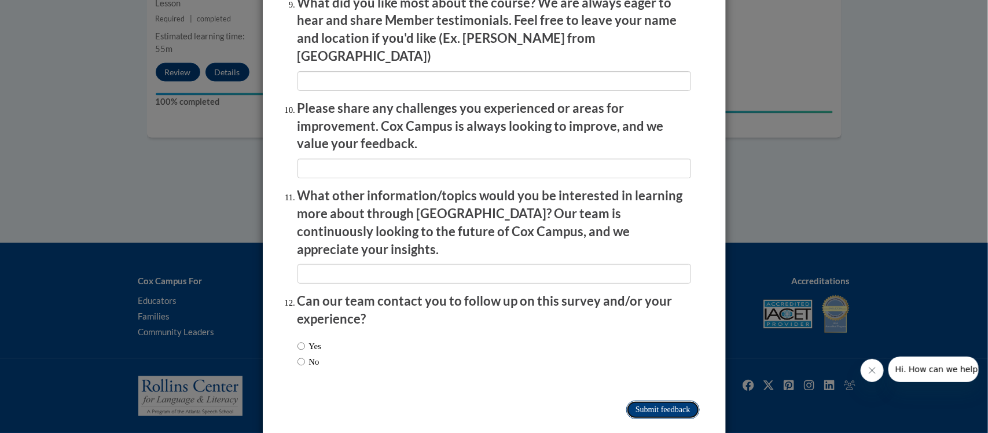
click at [385, 337] on input "Submit feedback" at bounding box center [662, 410] width 73 height 19
